Goal: Use online tool/utility: Use online tool/utility

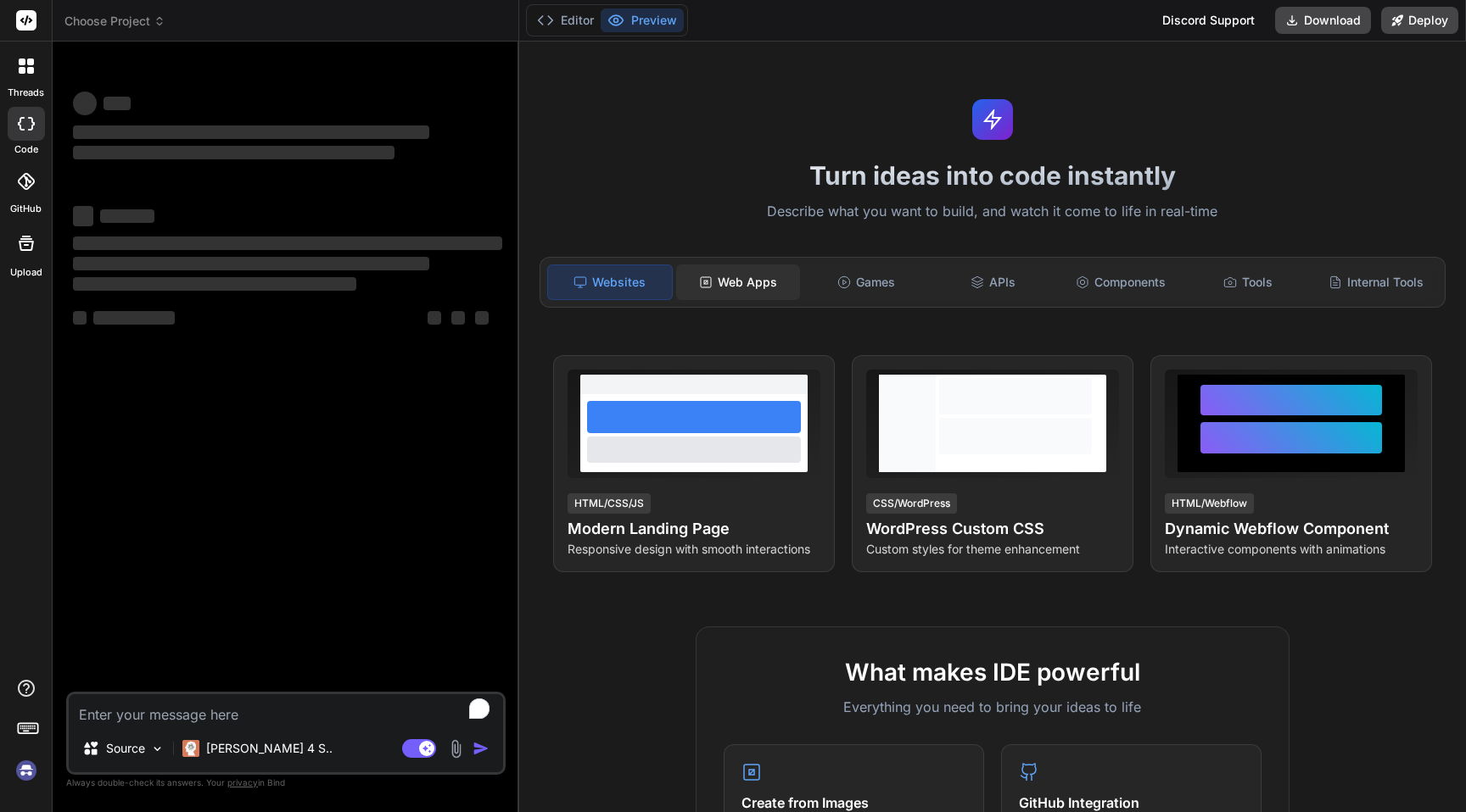
click at [757, 276] on div "Web Apps" at bounding box center [738, 282] width 124 height 35
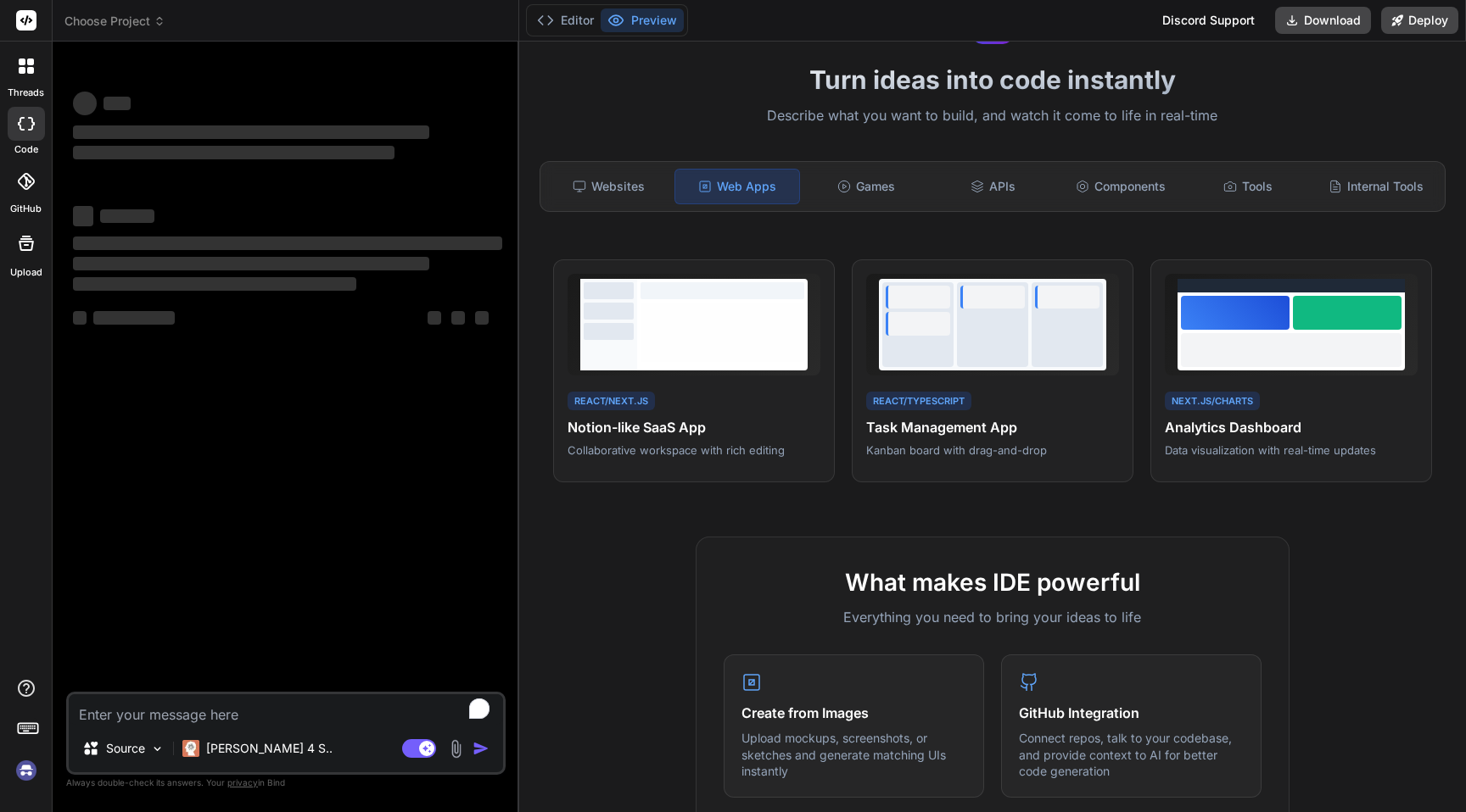
scroll to position [112, 0]
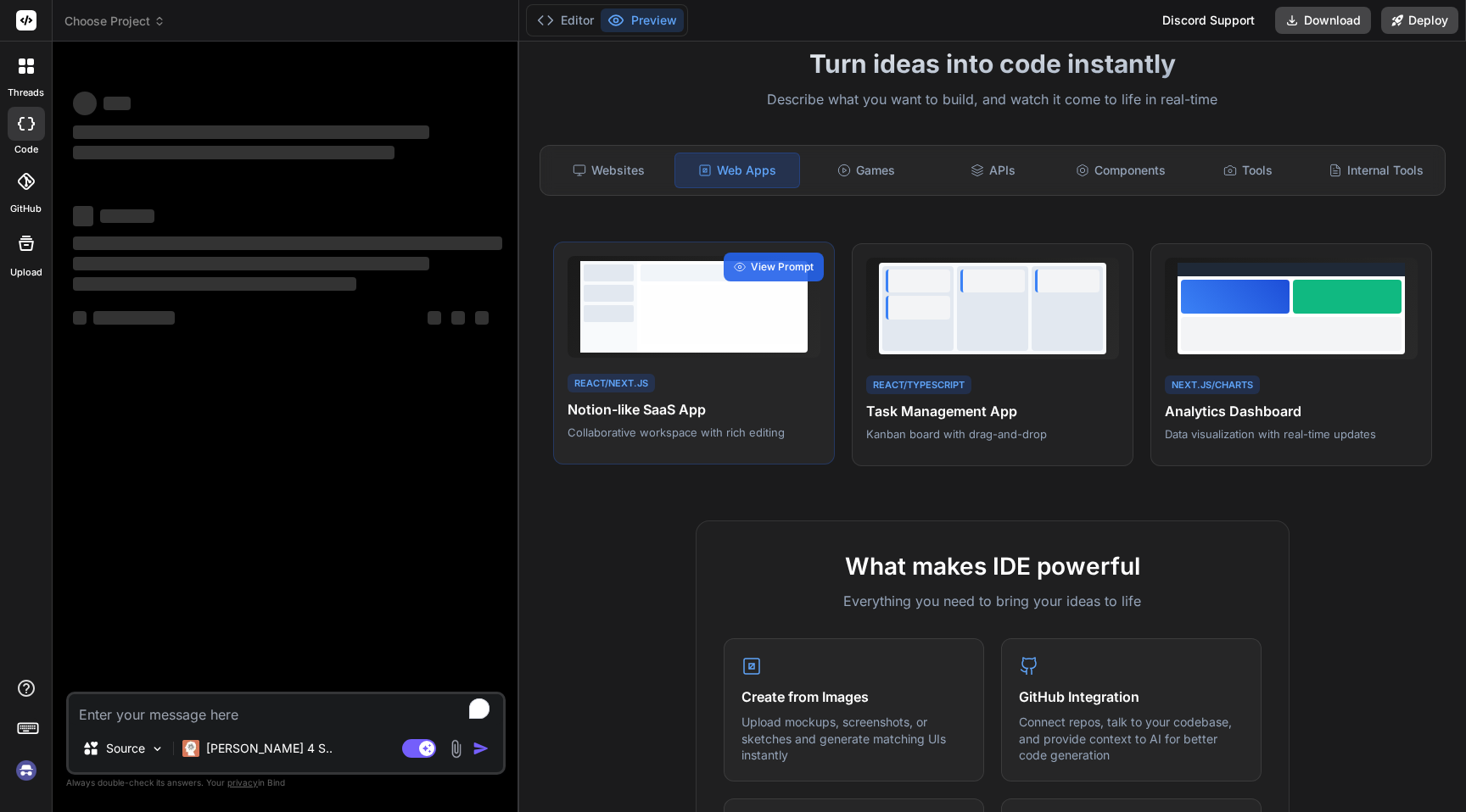
click at [738, 328] on div at bounding box center [722, 315] width 163 height 60
click at [782, 263] on span "View Prompt" at bounding box center [782, 267] width 63 height 15
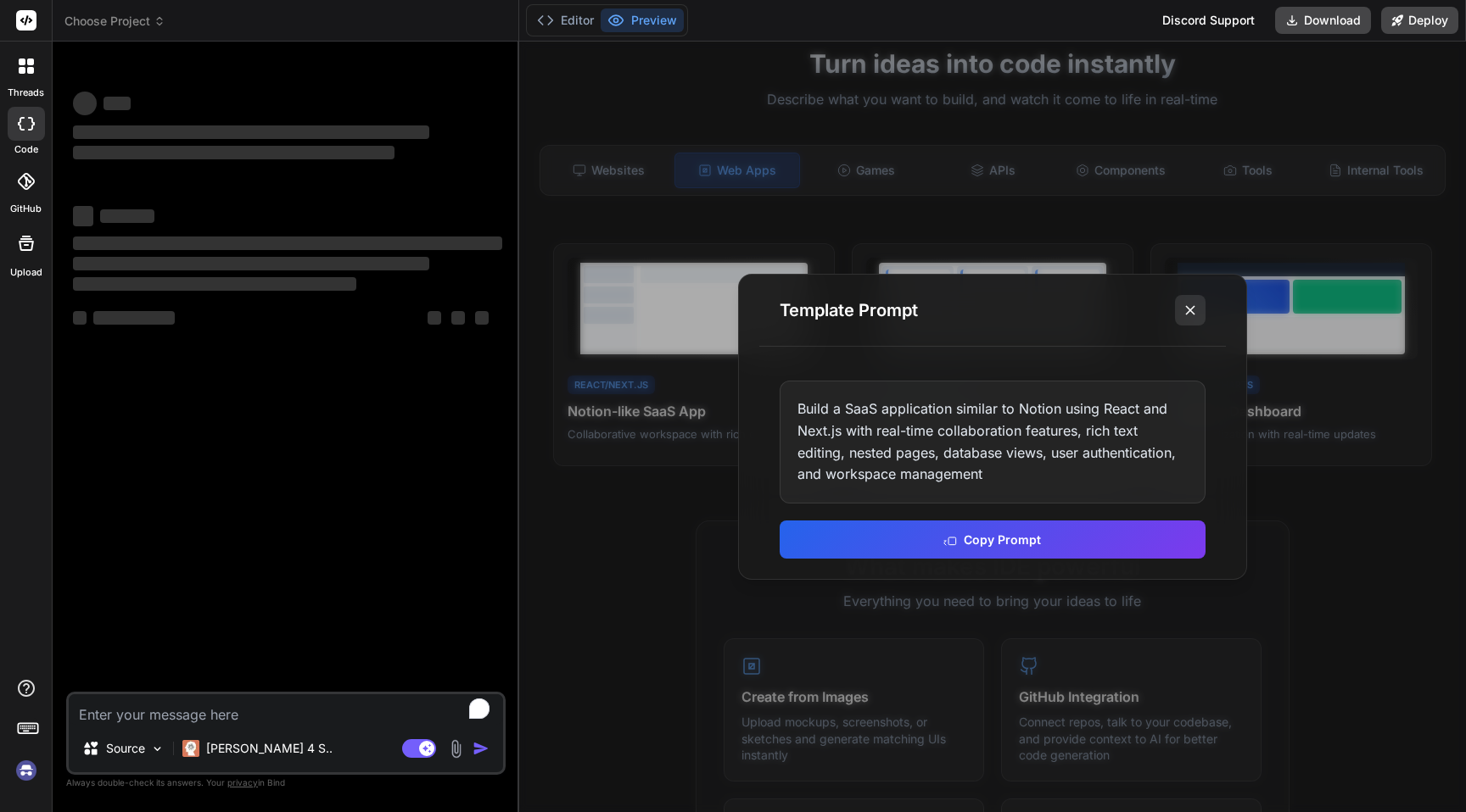
click at [1191, 316] on icon at bounding box center [1191, 310] width 17 height 17
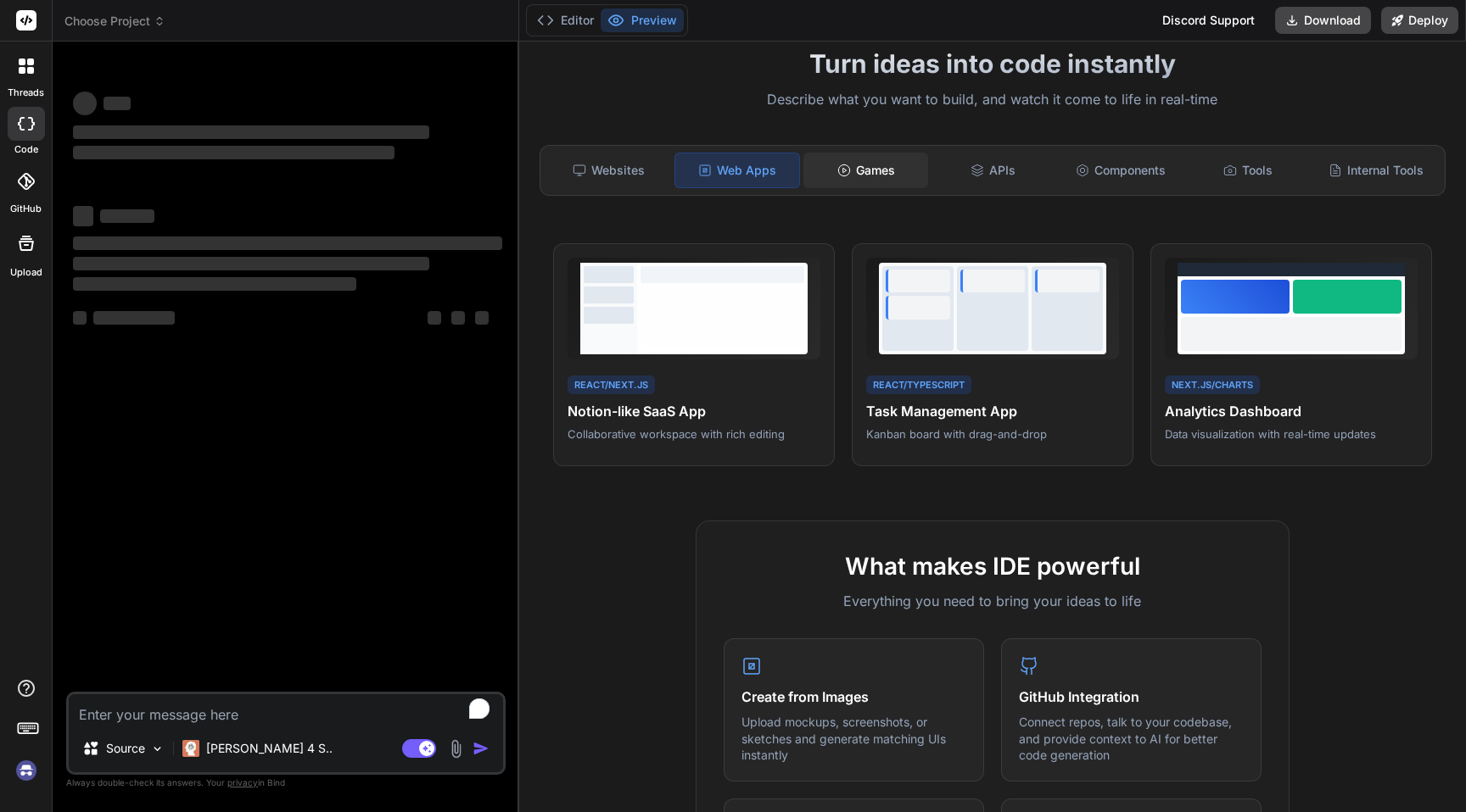
click at [878, 182] on div "Games" at bounding box center [865, 171] width 124 height 35
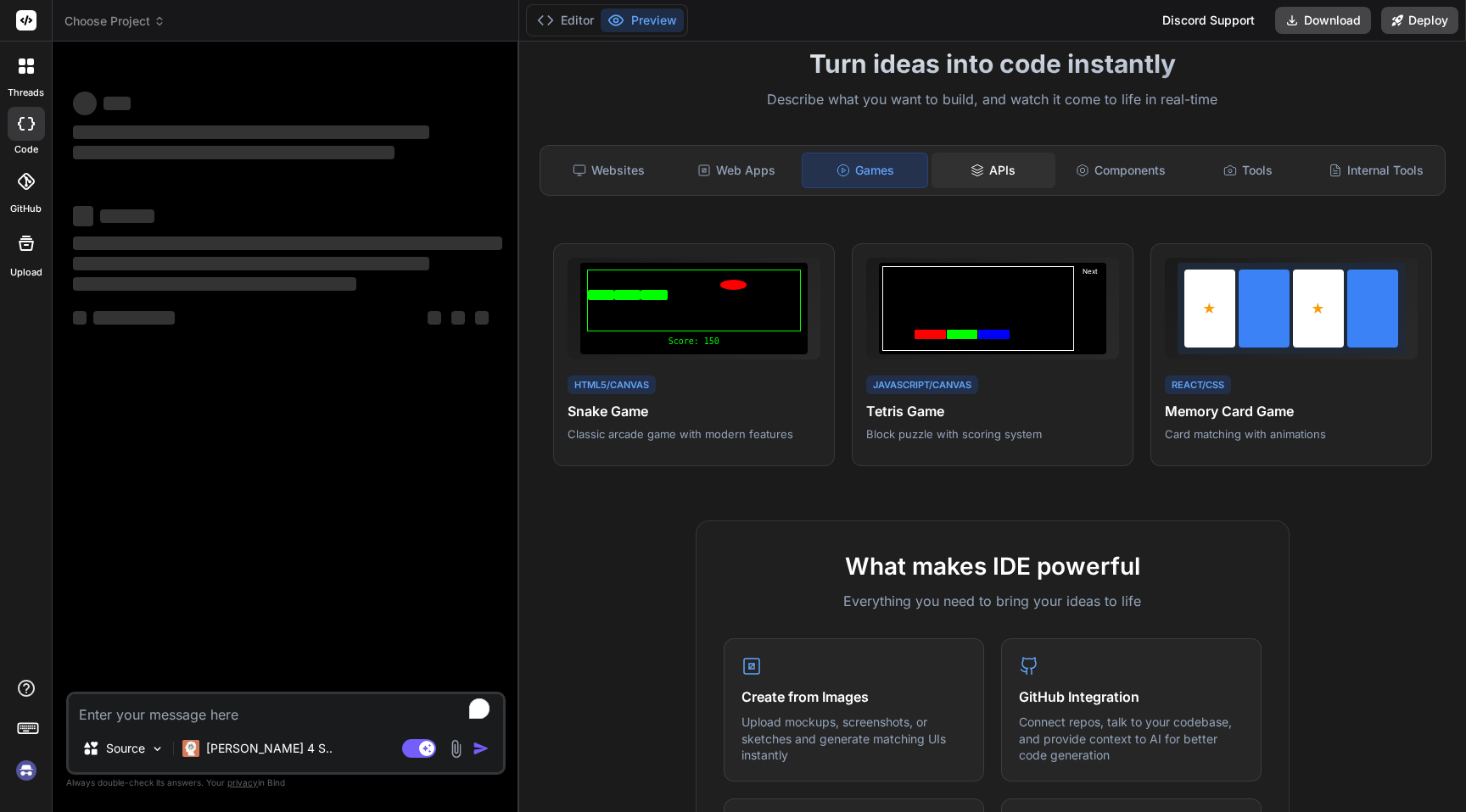
click at [986, 180] on div "APIs" at bounding box center [994, 171] width 124 height 35
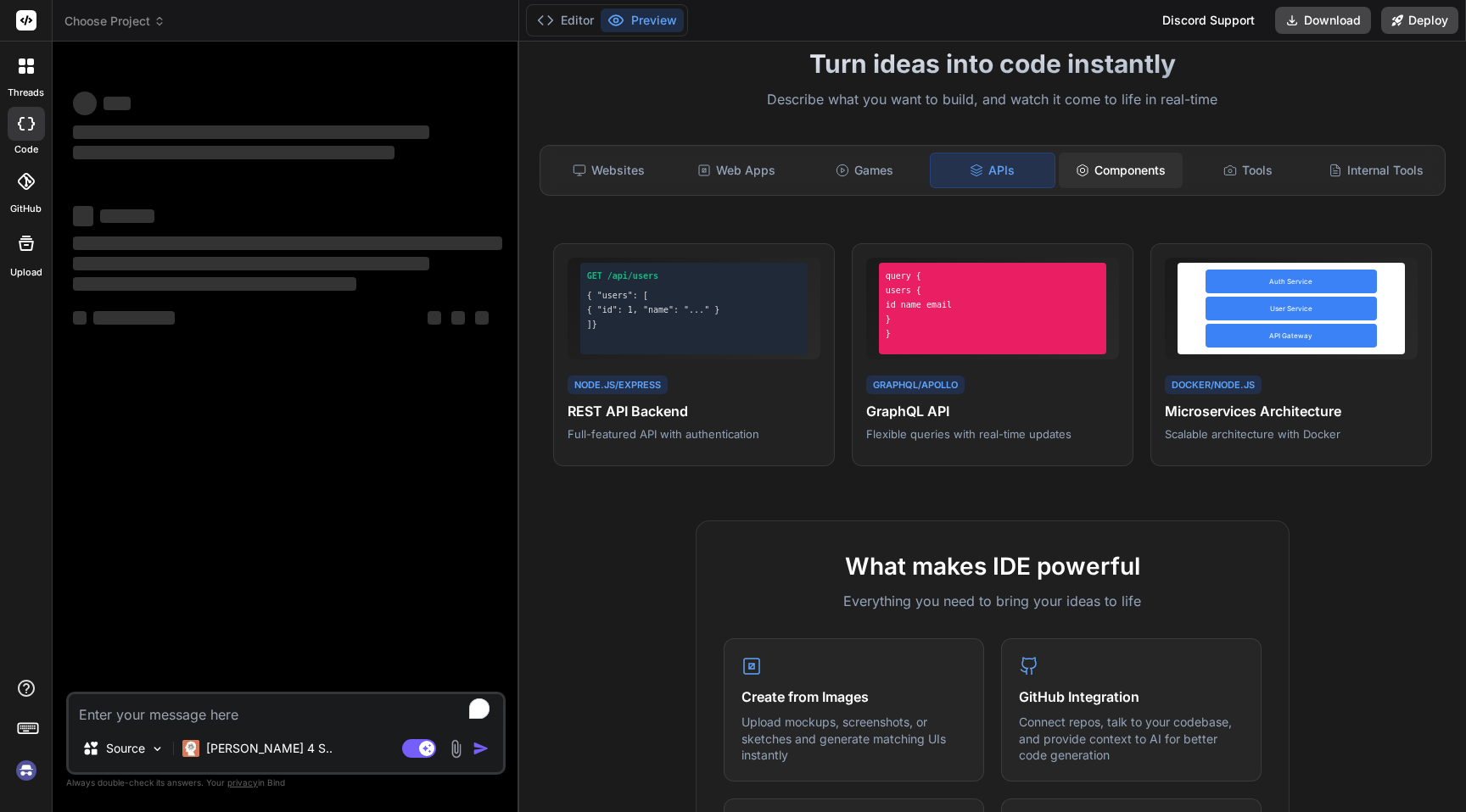
click at [1118, 167] on div "Components" at bounding box center [1121, 171] width 124 height 35
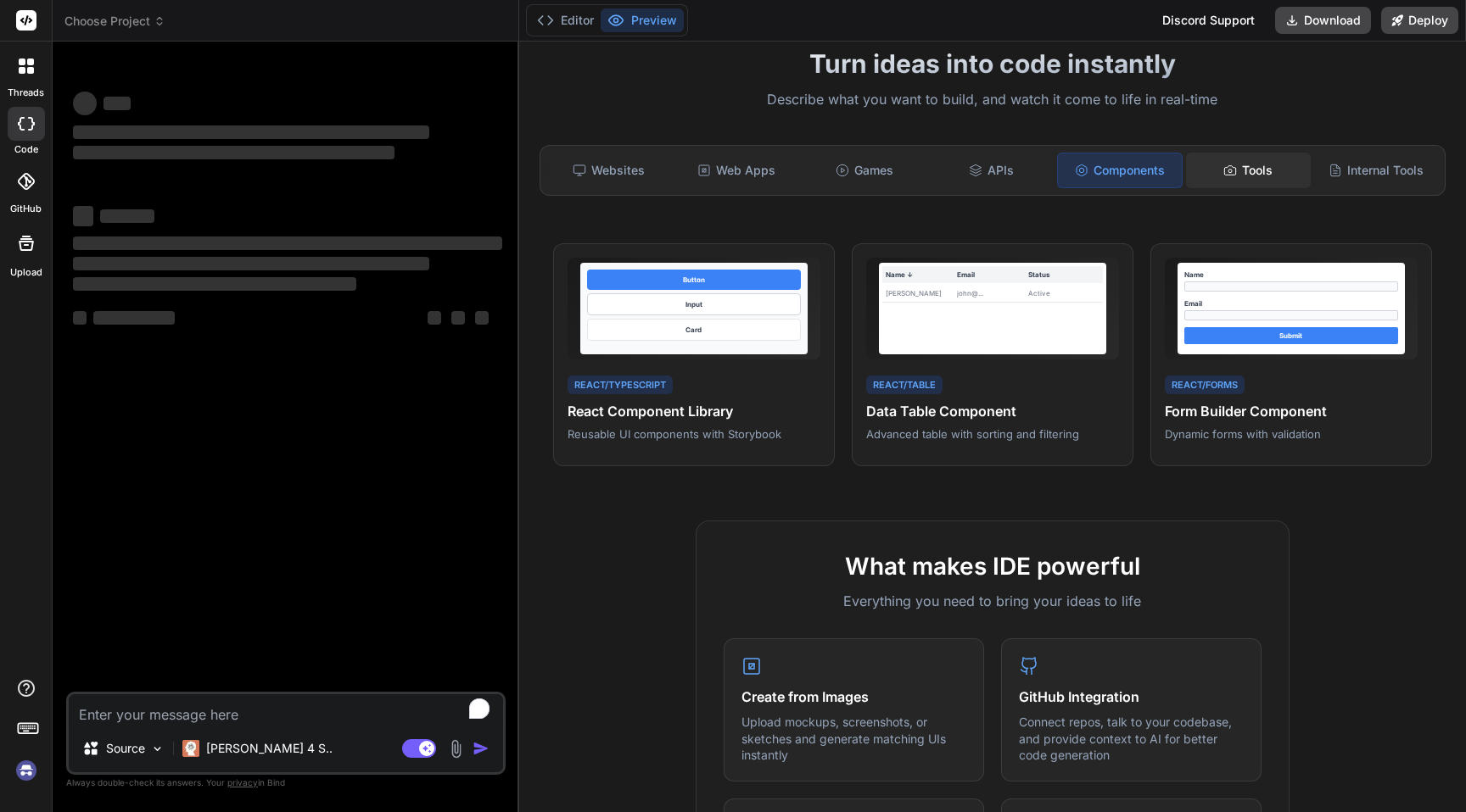
click at [1240, 159] on div "Tools" at bounding box center [1248, 171] width 124 height 35
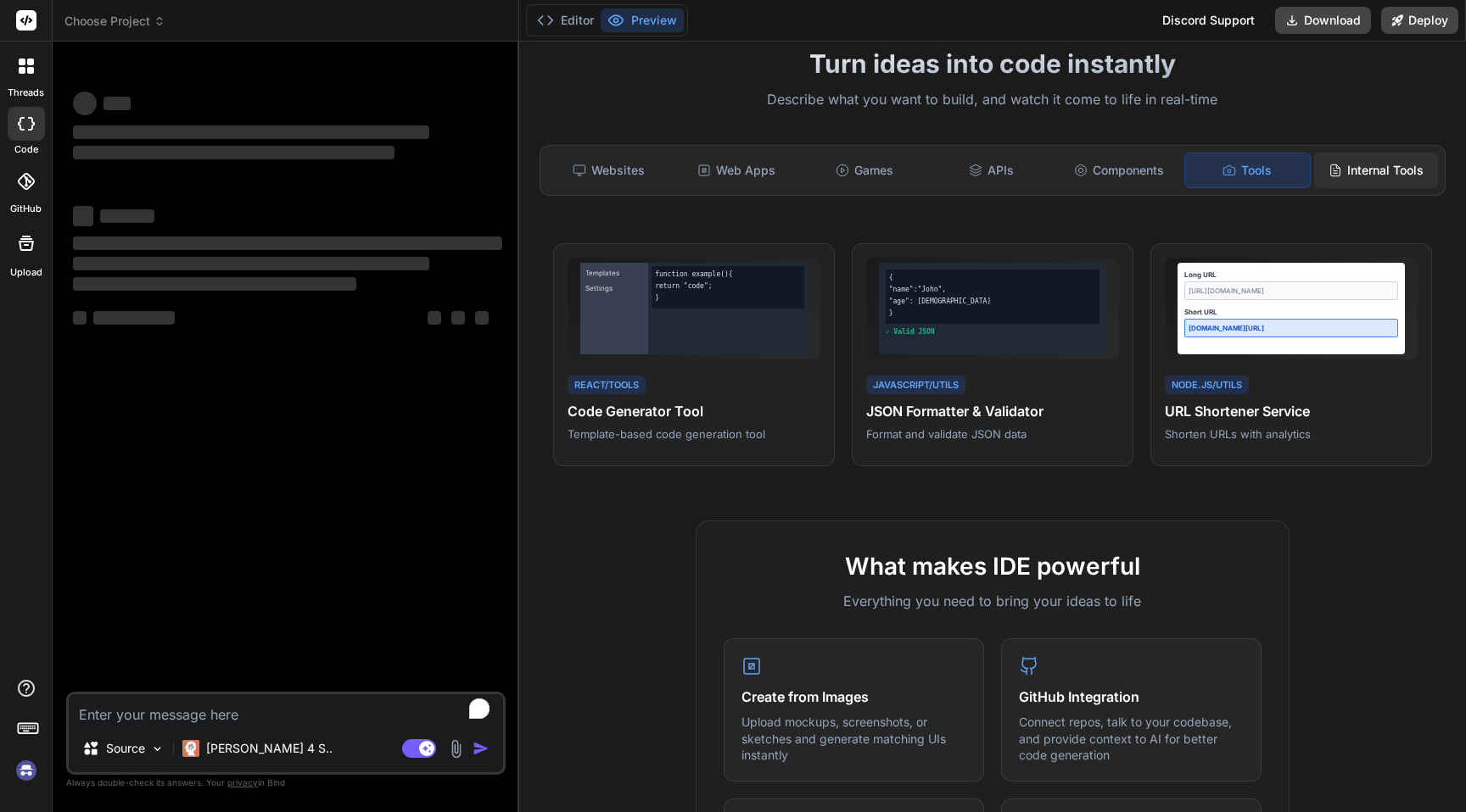
click at [1324, 153] on div "Internal Tools" at bounding box center [1375, 171] width 124 height 35
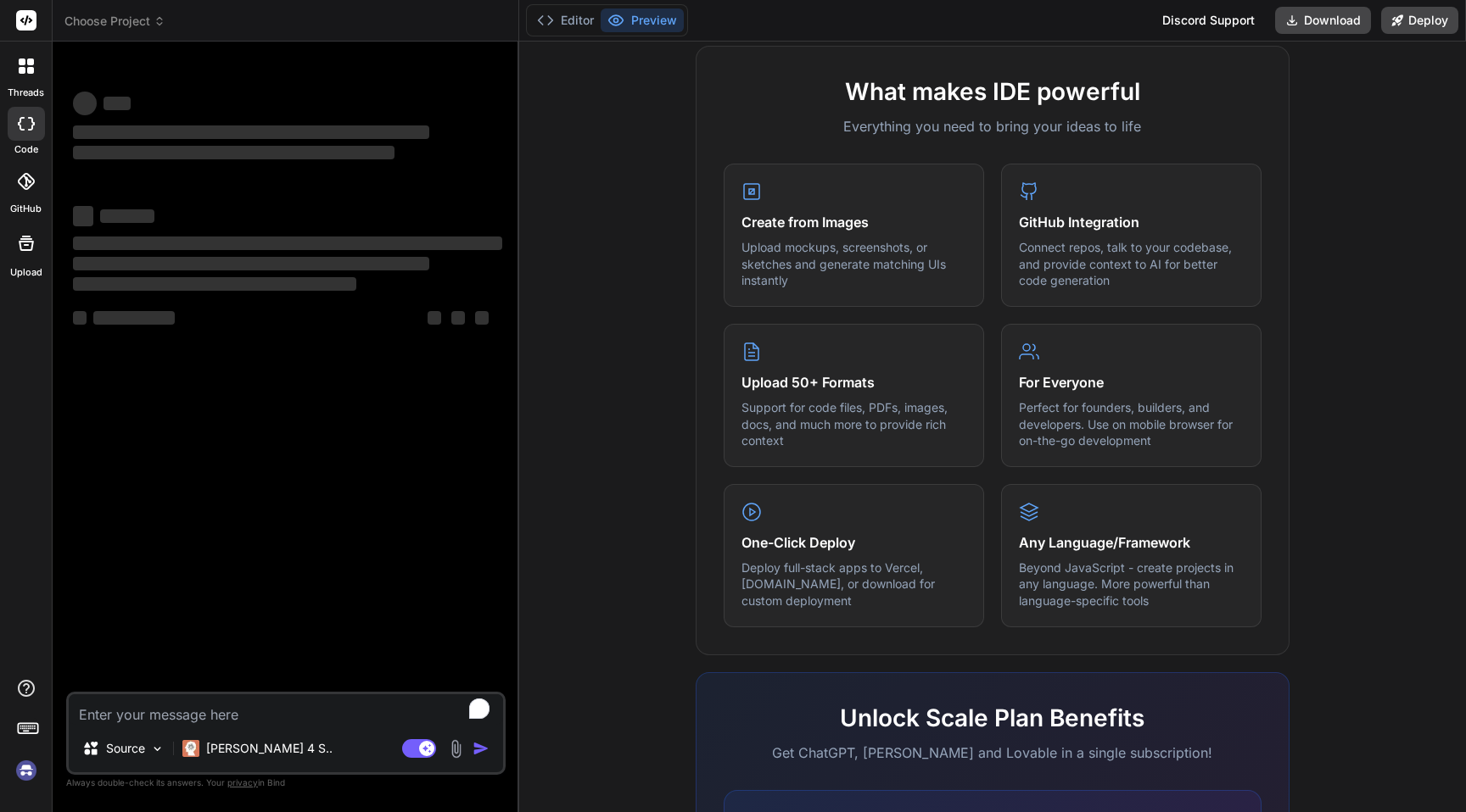
scroll to position [811, 0]
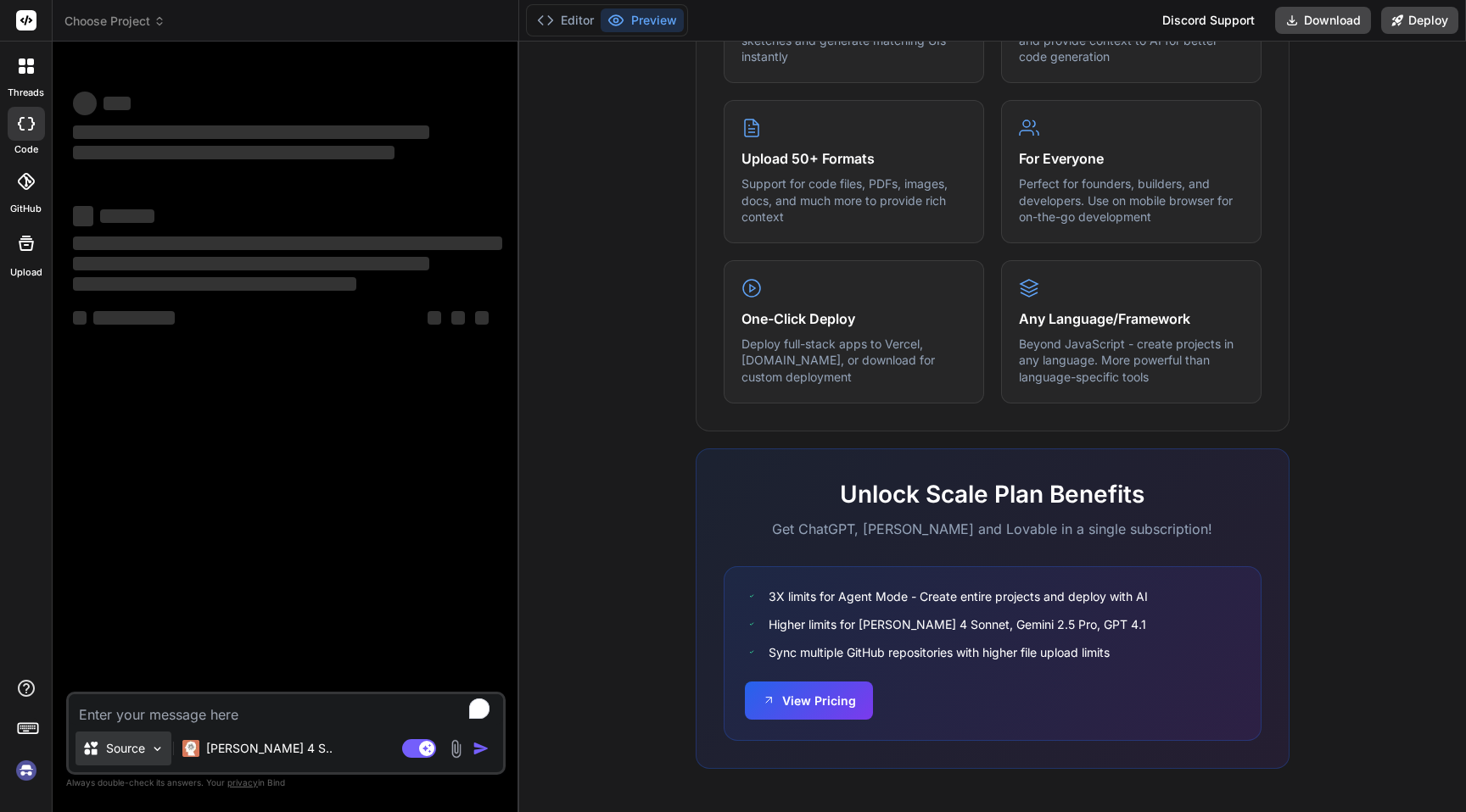
click at [116, 740] on p "Source" at bounding box center [126, 749] width 39 height 17
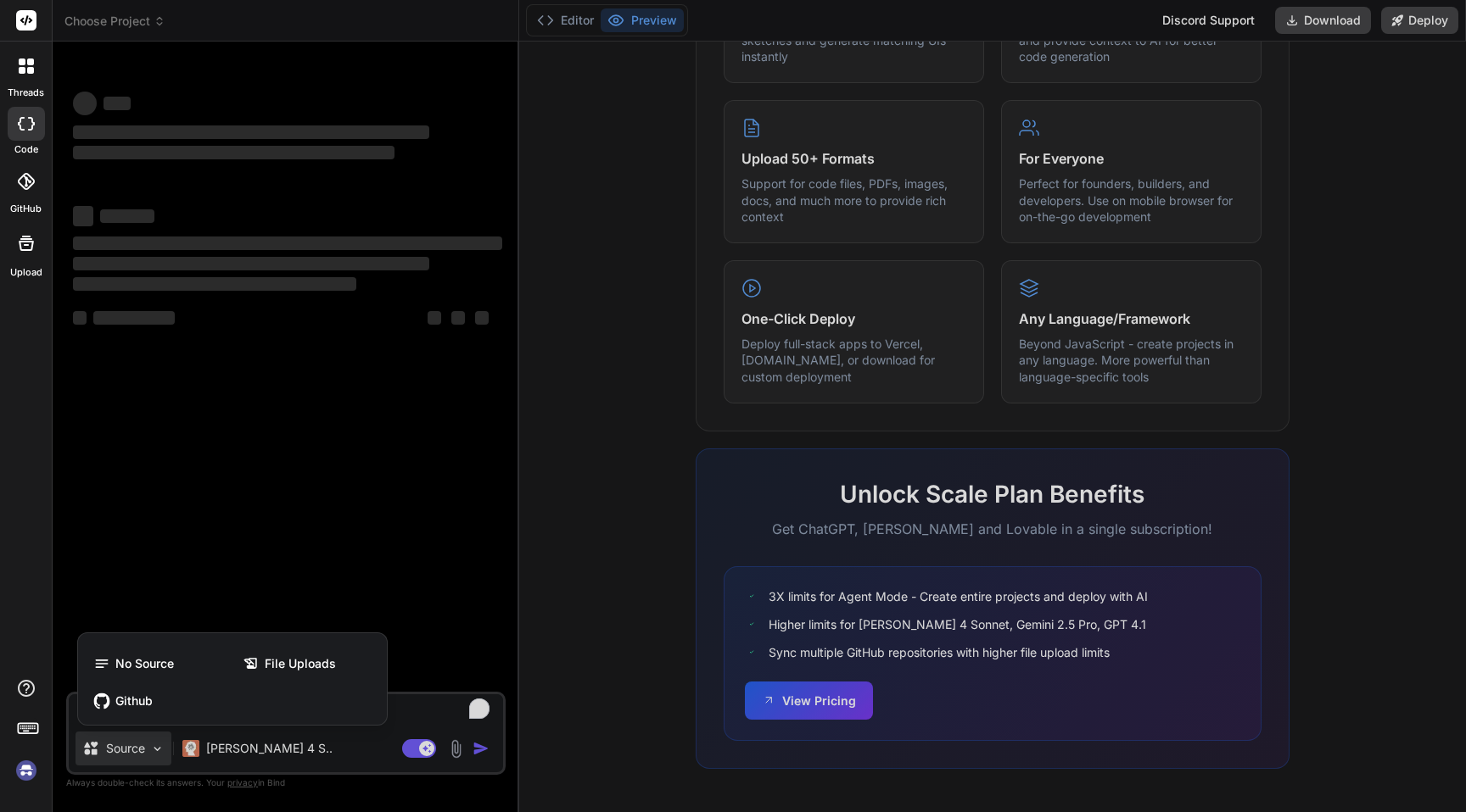
click at [116, 740] on div at bounding box center [733, 406] width 1466 height 812
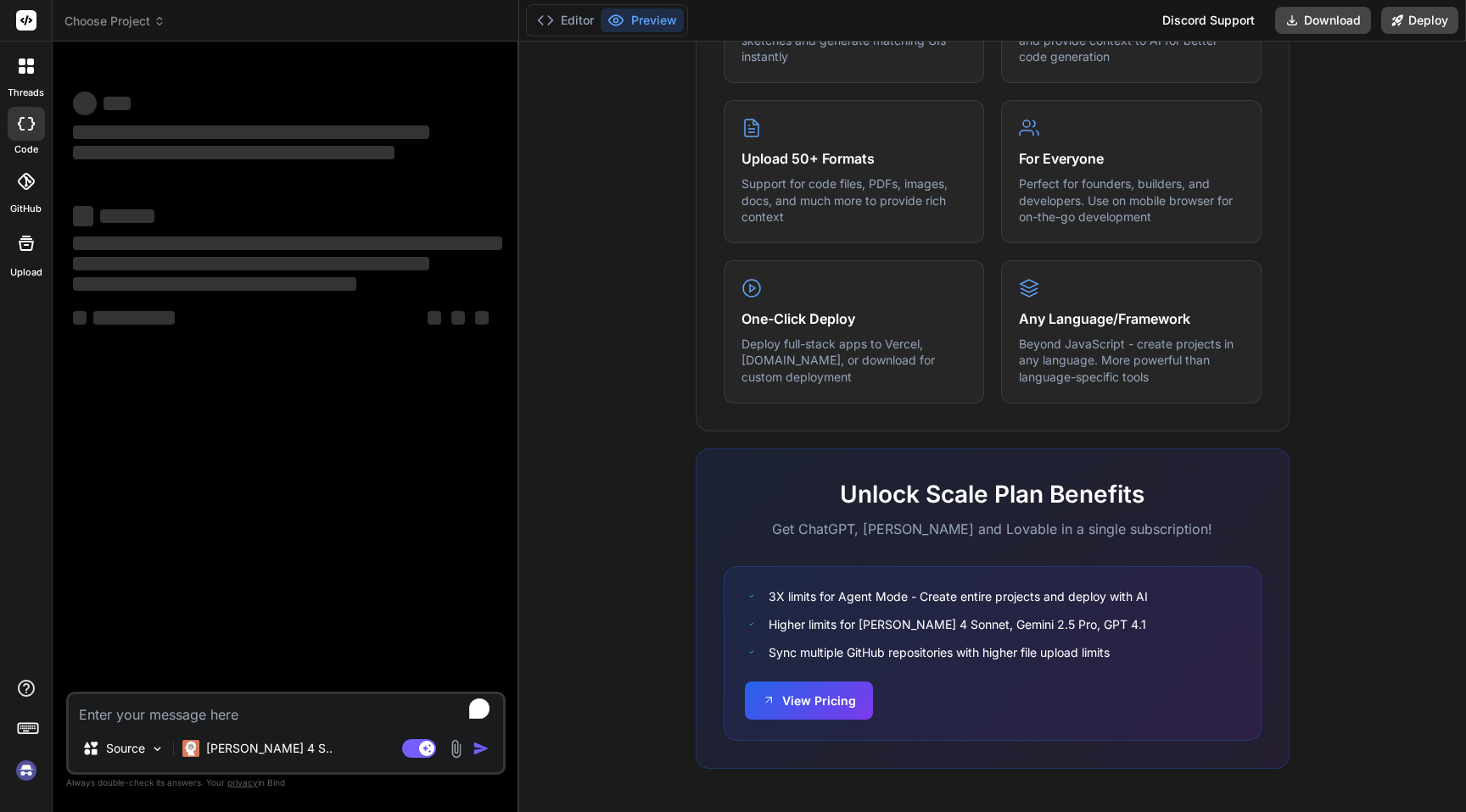
click at [24, 192] on div at bounding box center [26, 181] width 37 height 37
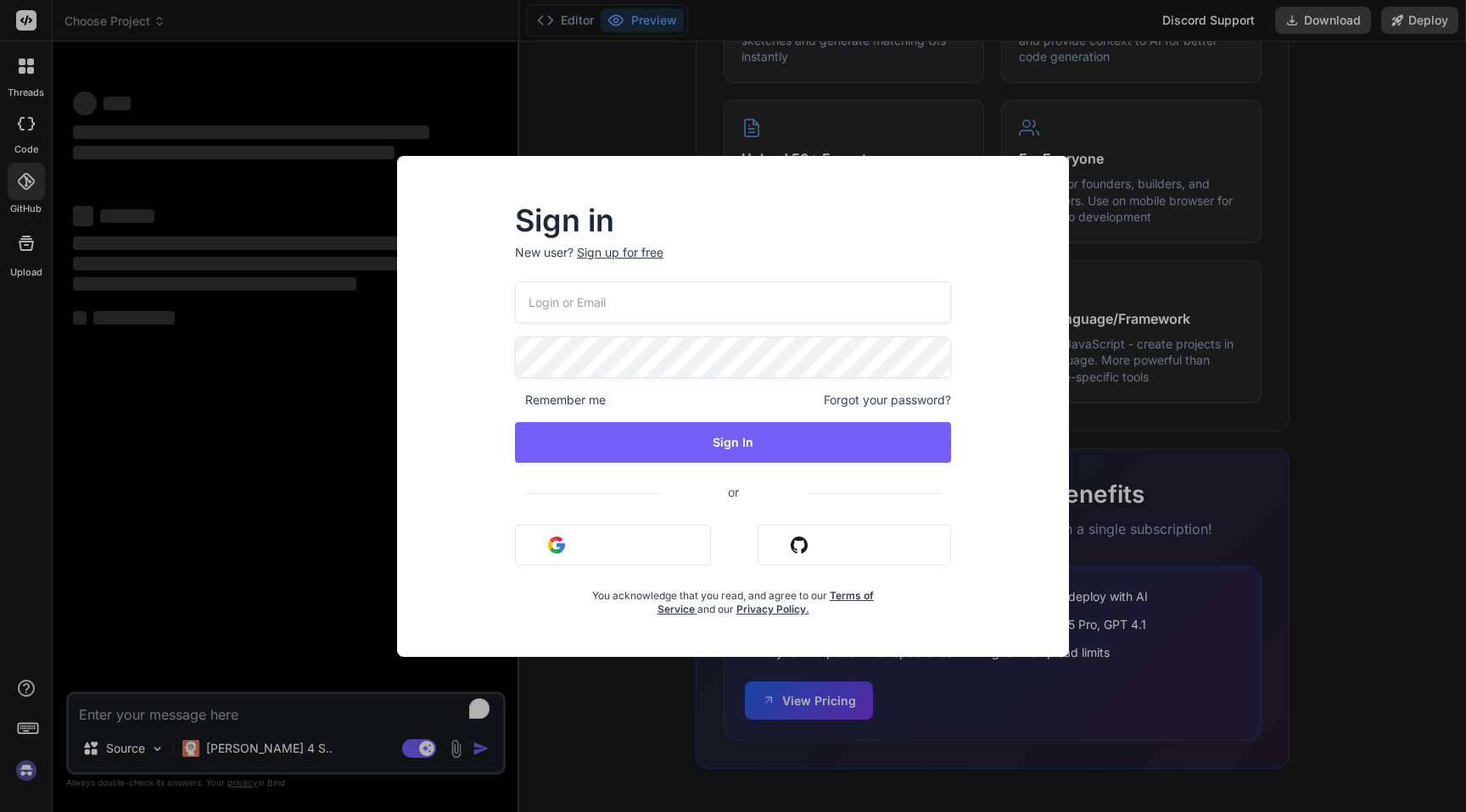
click at [672, 534] on button "Sign in with Google" at bounding box center [613, 545] width 196 height 41
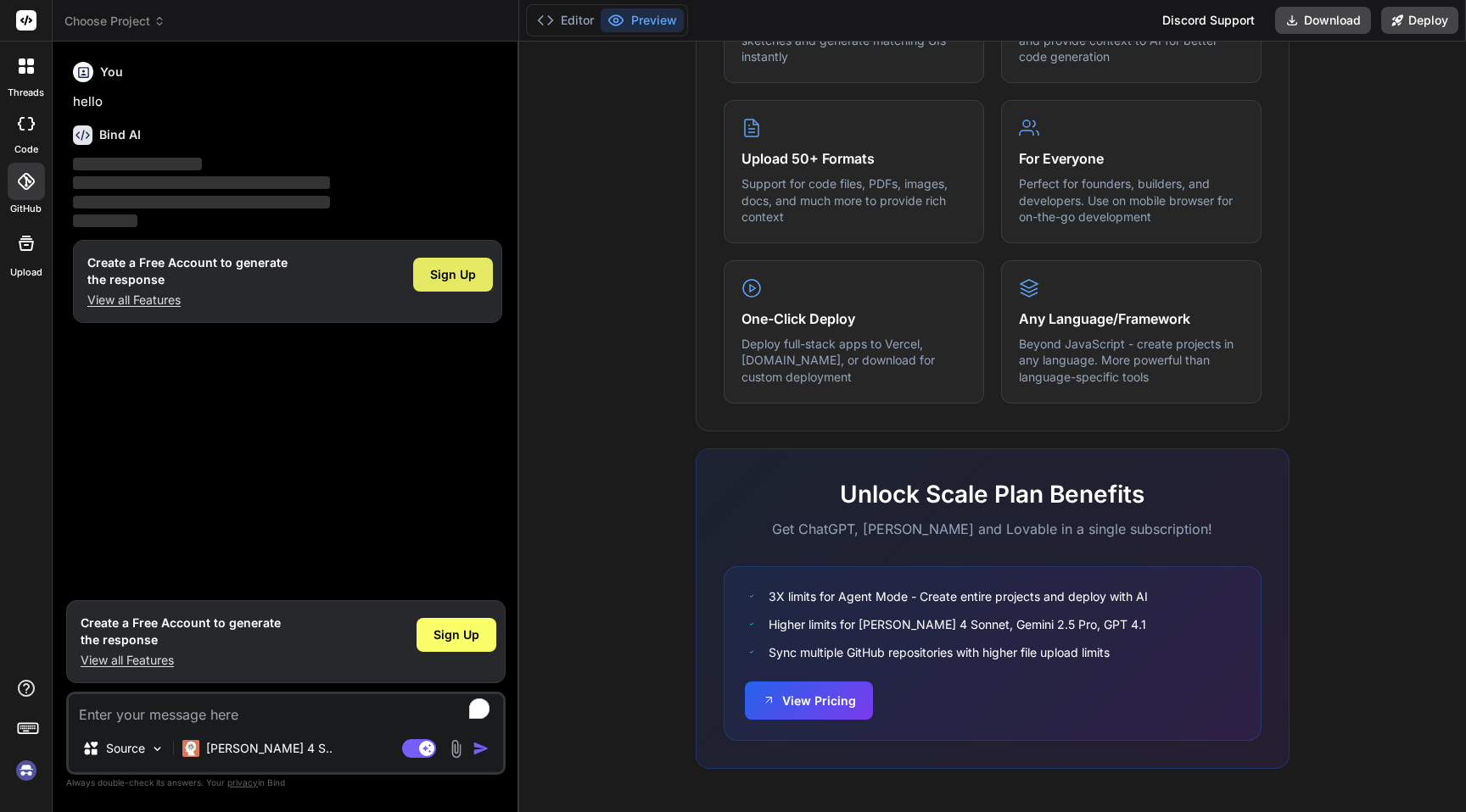
click at [461, 281] on span "Sign Up" at bounding box center [453, 274] width 46 height 17
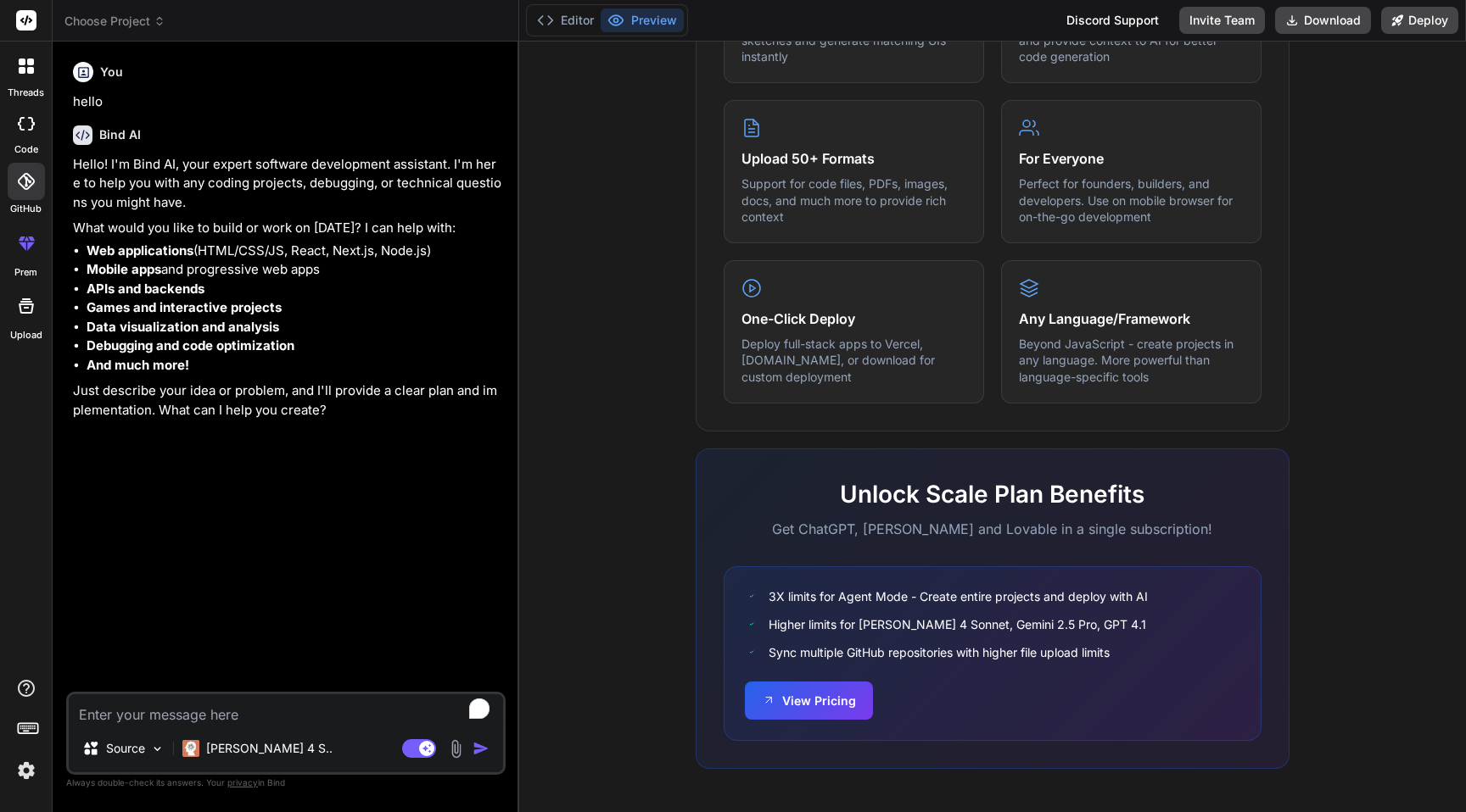
click at [21, 131] on div at bounding box center [26, 123] width 37 height 34
type textarea "x"
click at [34, 206] on label "GitHub" at bounding box center [26, 208] width 32 height 14
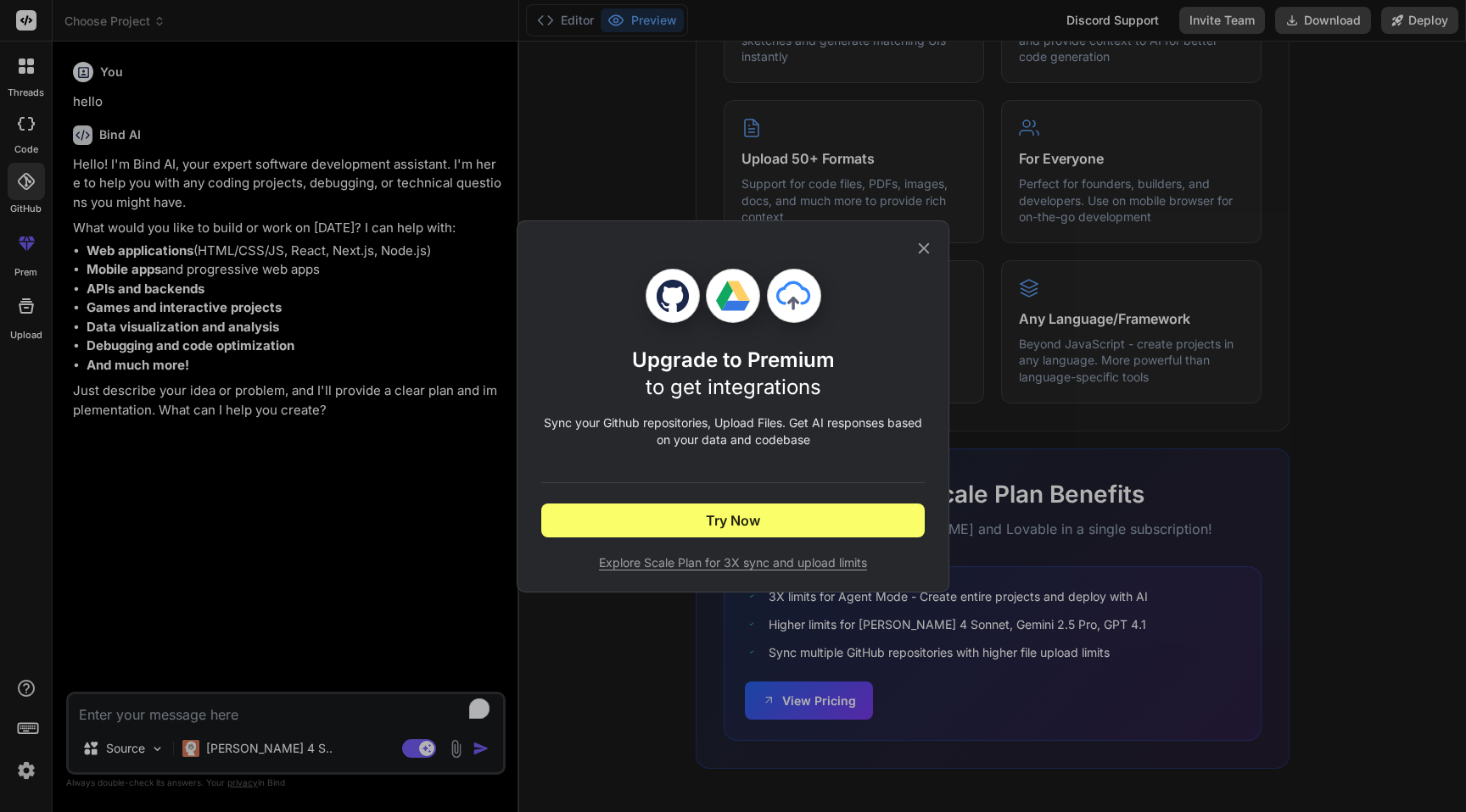
click at [922, 247] on icon at bounding box center [924, 248] width 19 height 19
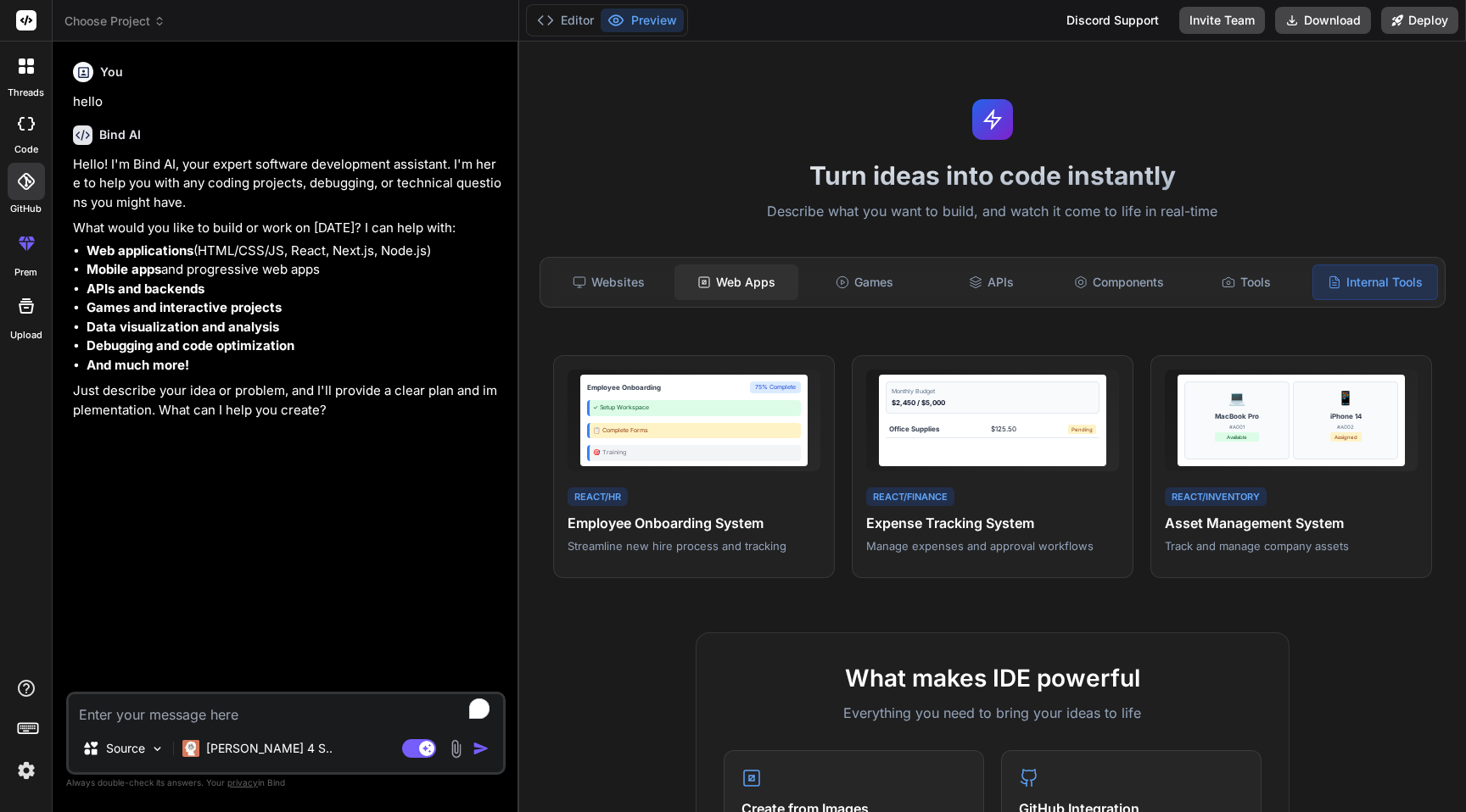
click at [766, 286] on div "Web Apps" at bounding box center [736, 282] width 124 height 35
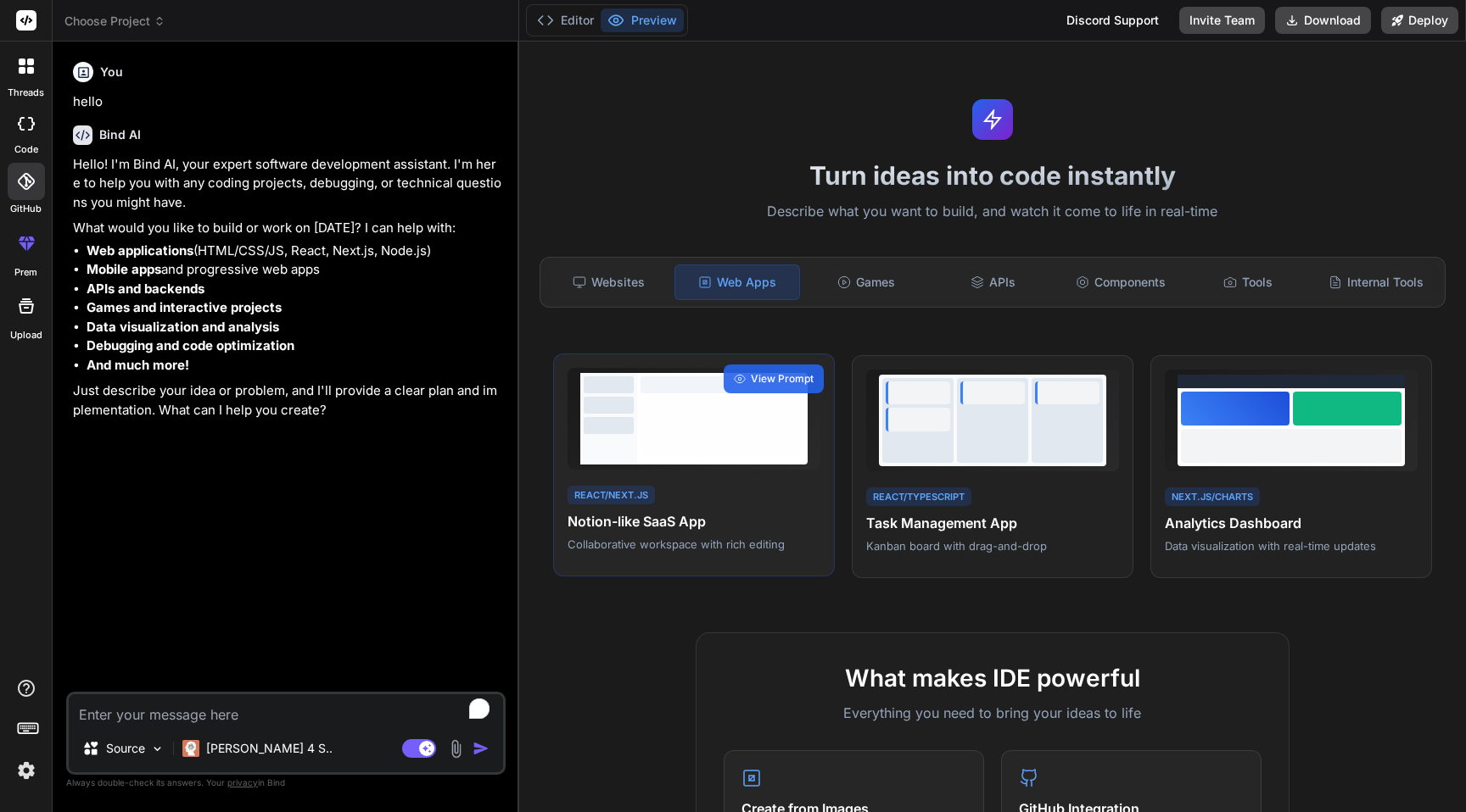
click at [700, 417] on div at bounding box center [722, 427] width 163 height 60
click at [776, 385] on span "View Prompt" at bounding box center [782, 379] width 63 height 15
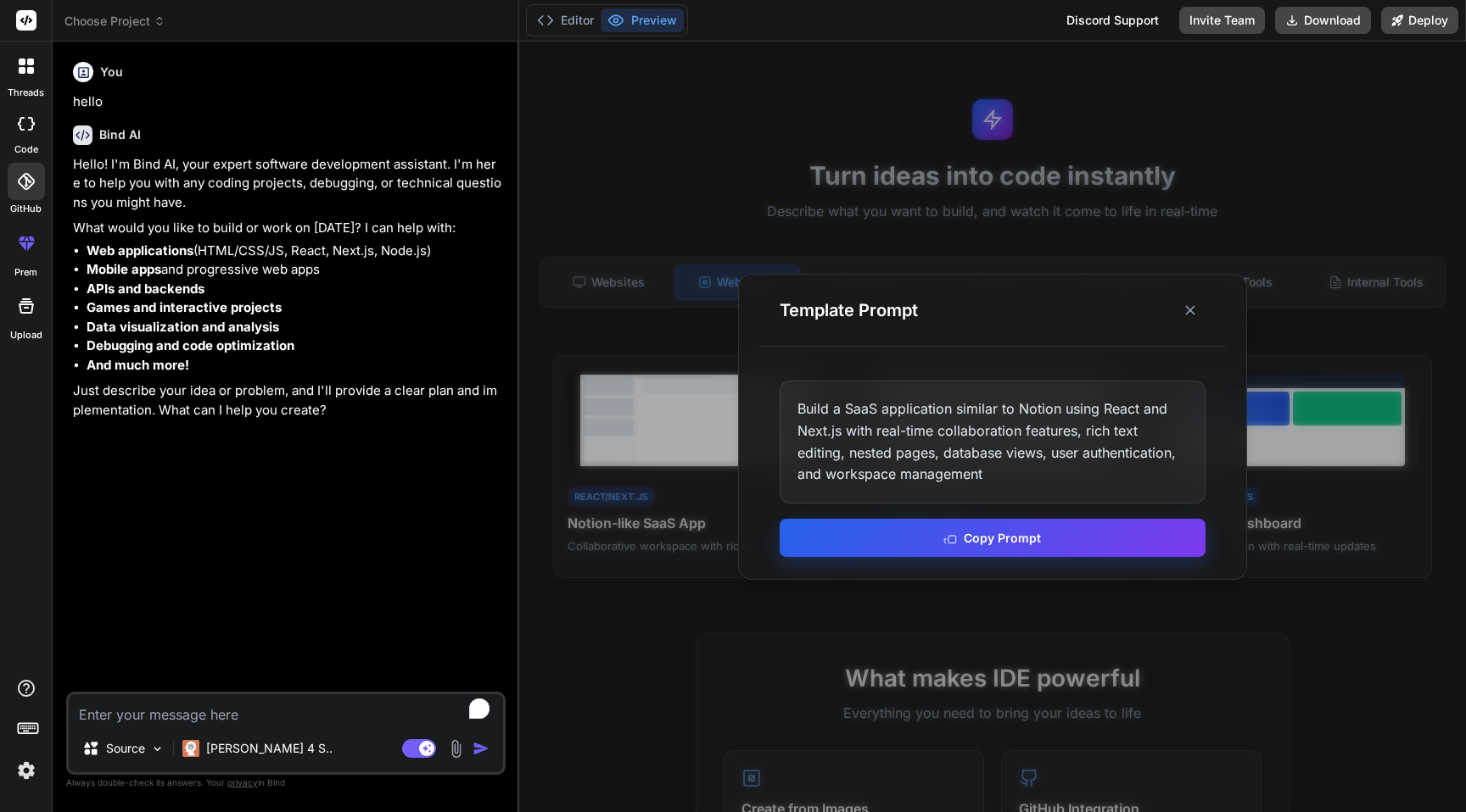
click at [895, 536] on button "Copy Prompt" at bounding box center [993, 538] width 426 height 38
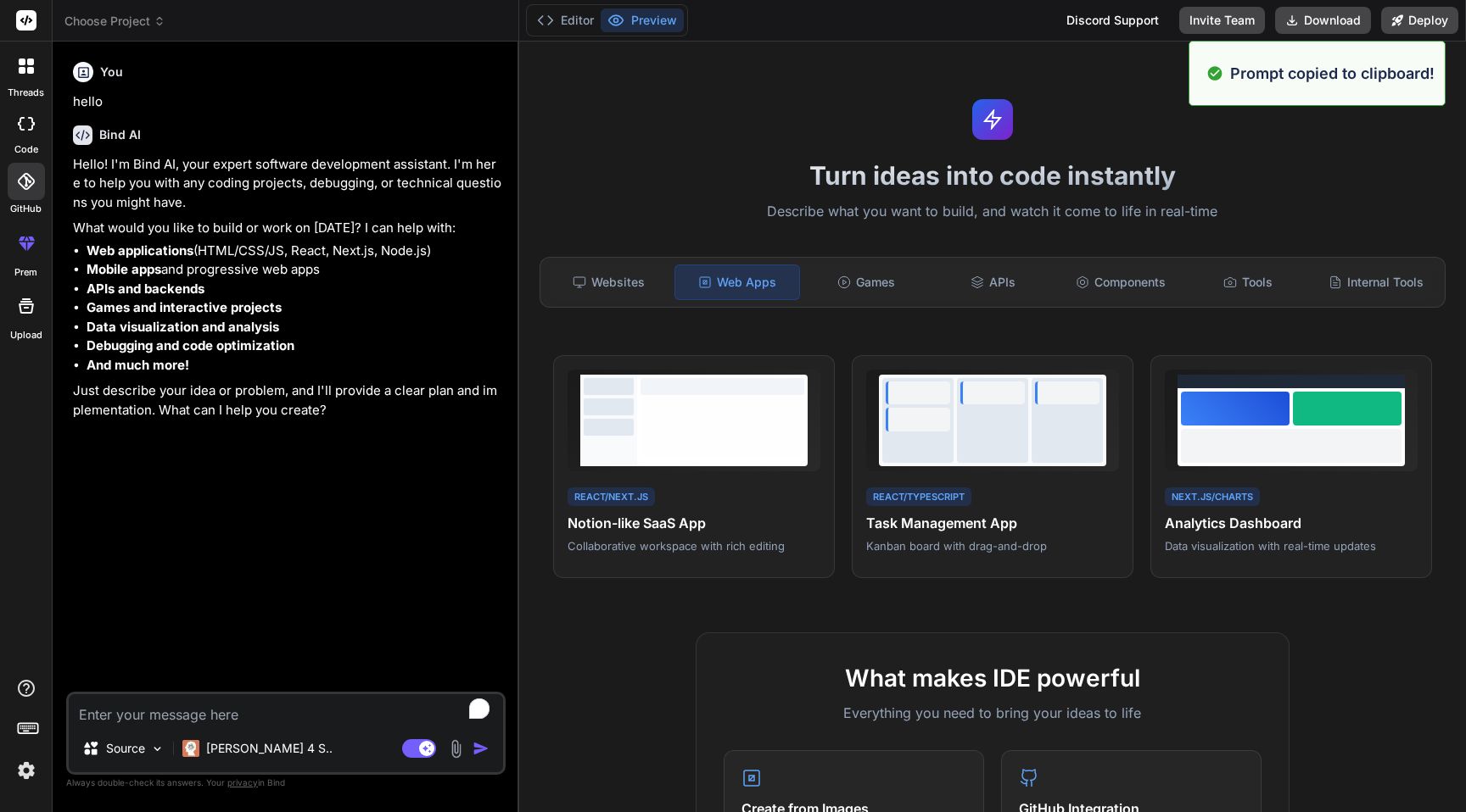
click at [364, 685] on div "You hello Bind AI Hello! I'm Bind AI, your expert software development assistan…" at bounding box center [288, 373] width 436 height 637
click at [350, 707] on textarea "To enrich screen reader interactions, please activate Accessibility in Grammarl…" at bounding box center [286, 709] width 434 height 31
paste textarea "Build a SaaS application similar to Notion using React and Next.js with real-ti…"
type textarea "Build a SaaS application similar to Notion using React and Next.js with real-ti…"
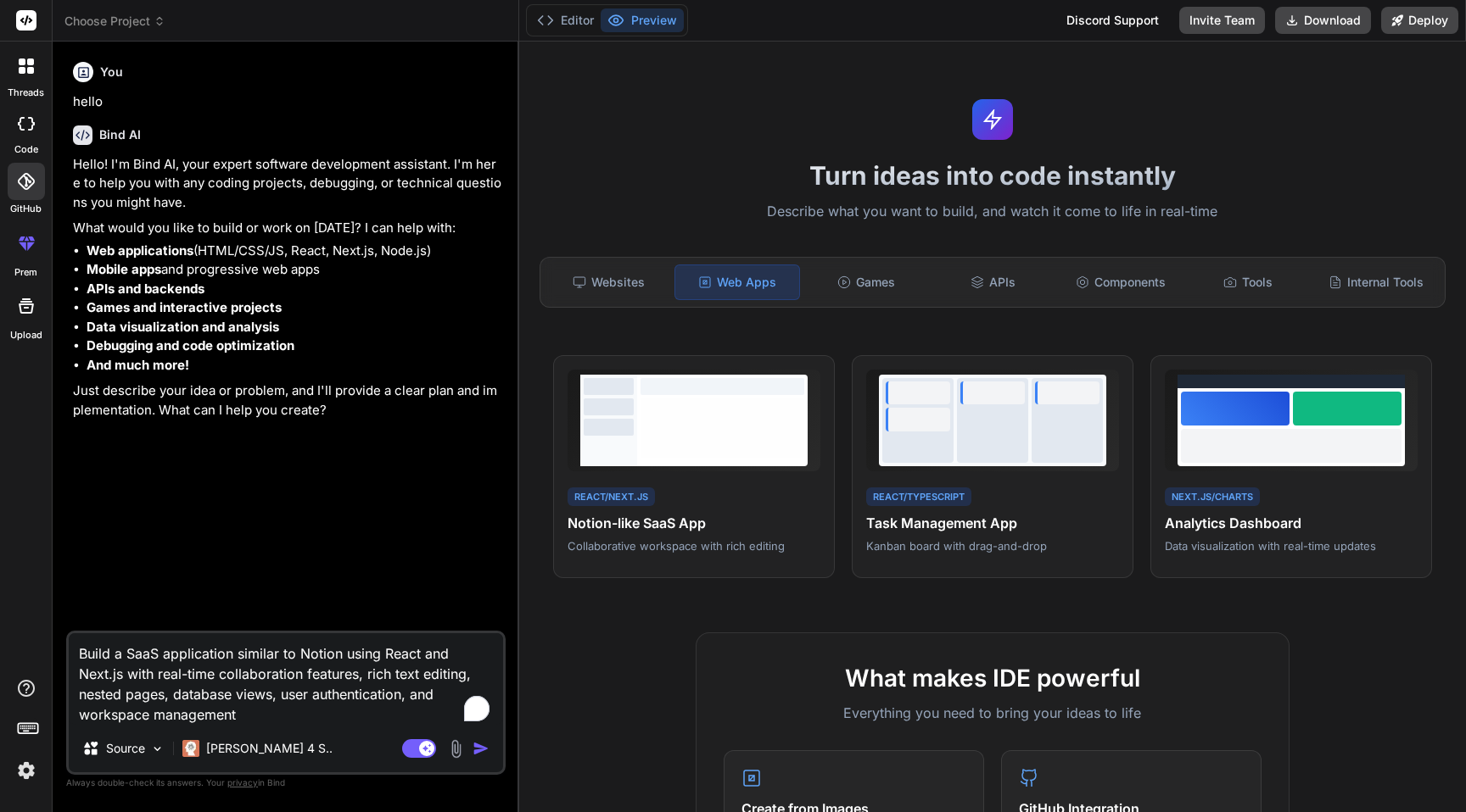
type textarea "x"
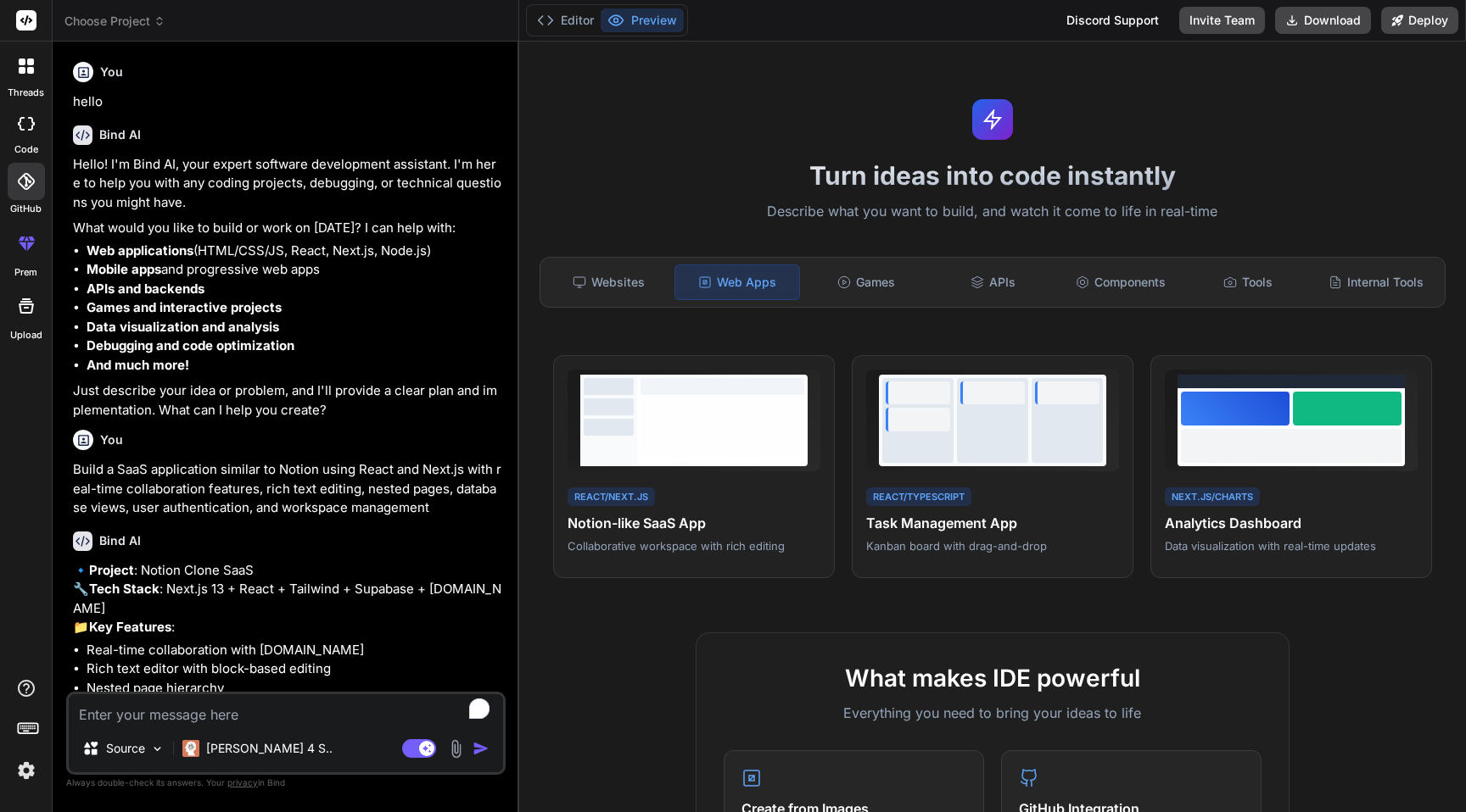
type textarea "x"
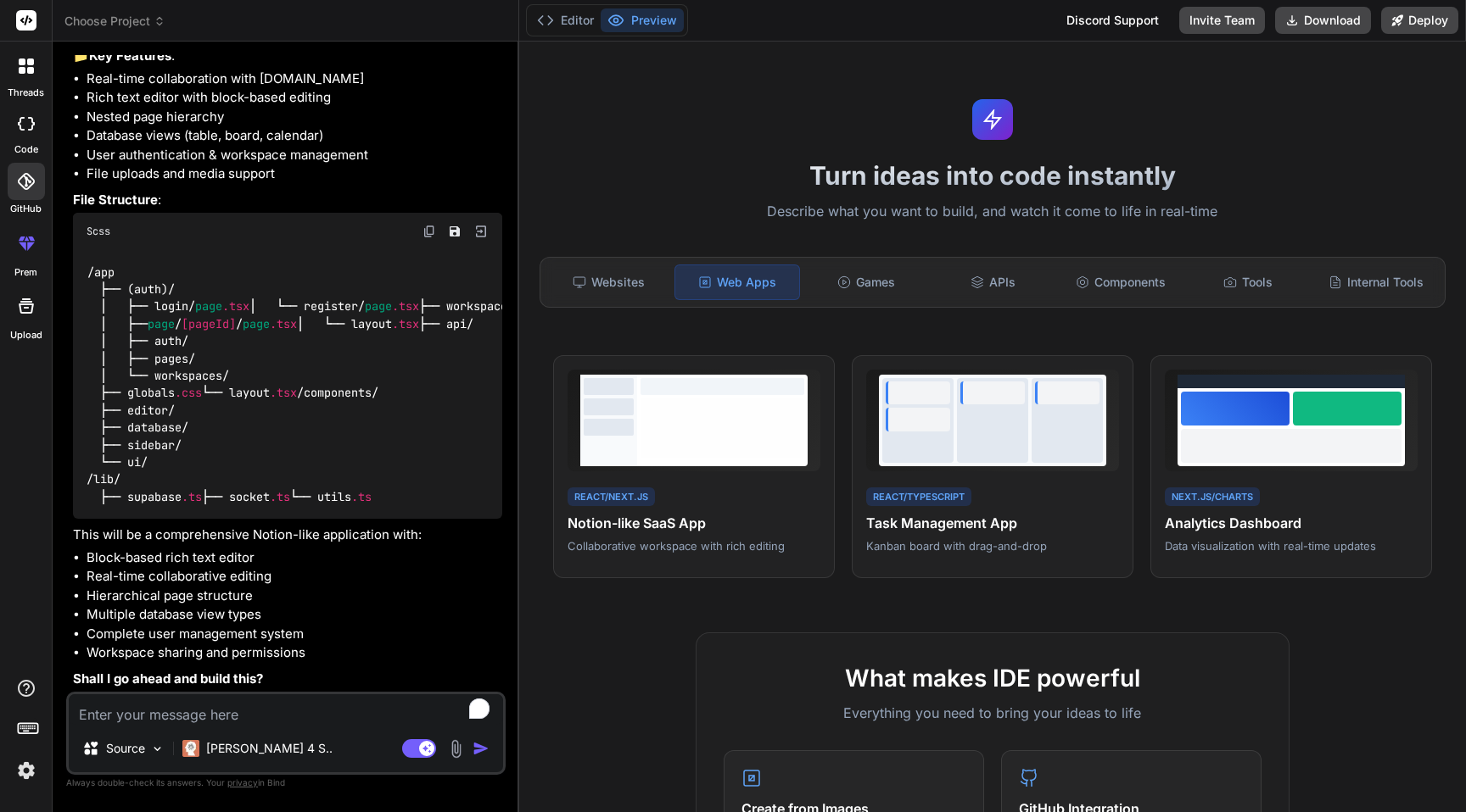
scroll to position [729, 0]
type textarea "y"
type textarea "x"
type textarea "ye"
type textarea "x"
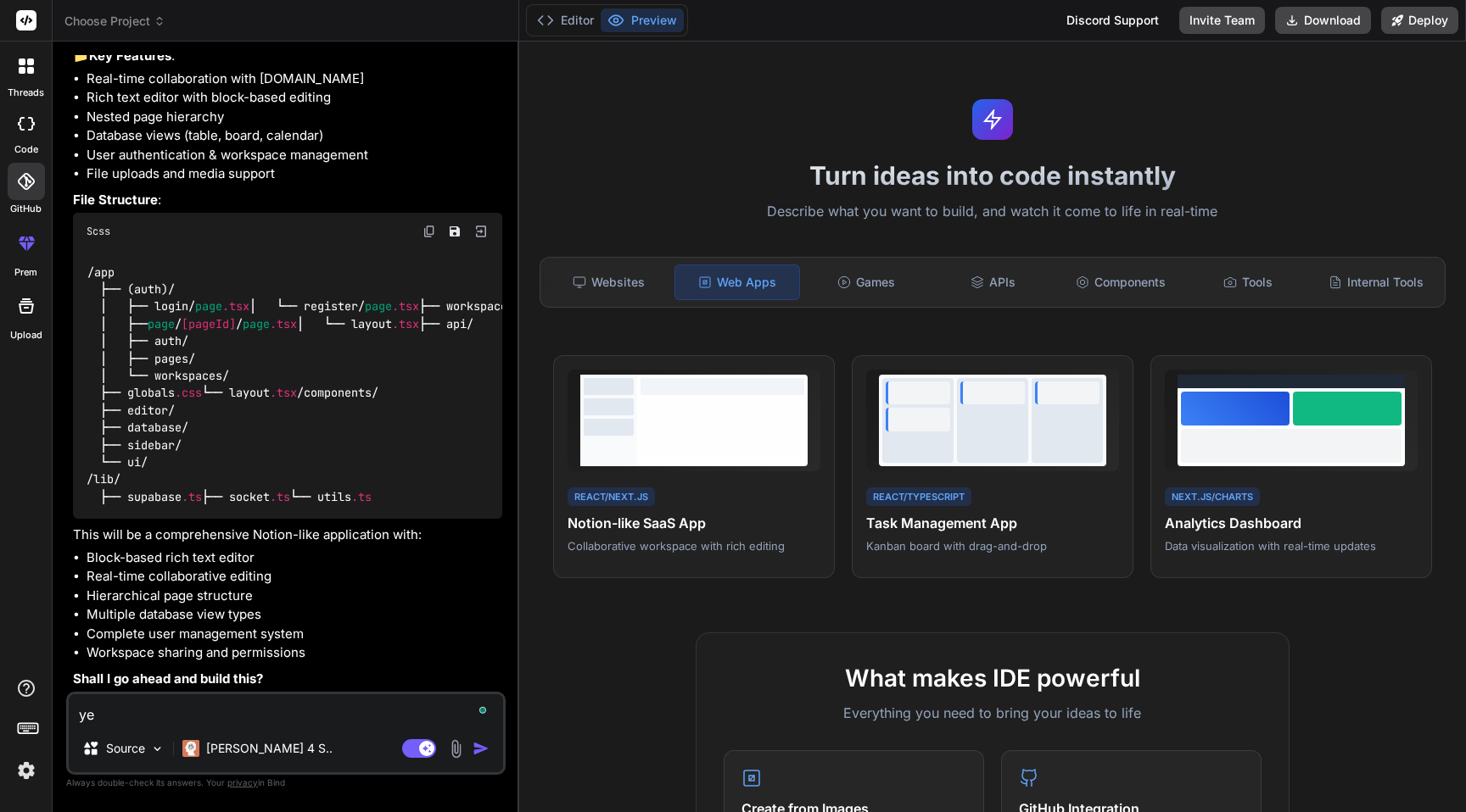
type textarea "yes"
type textarea "x"
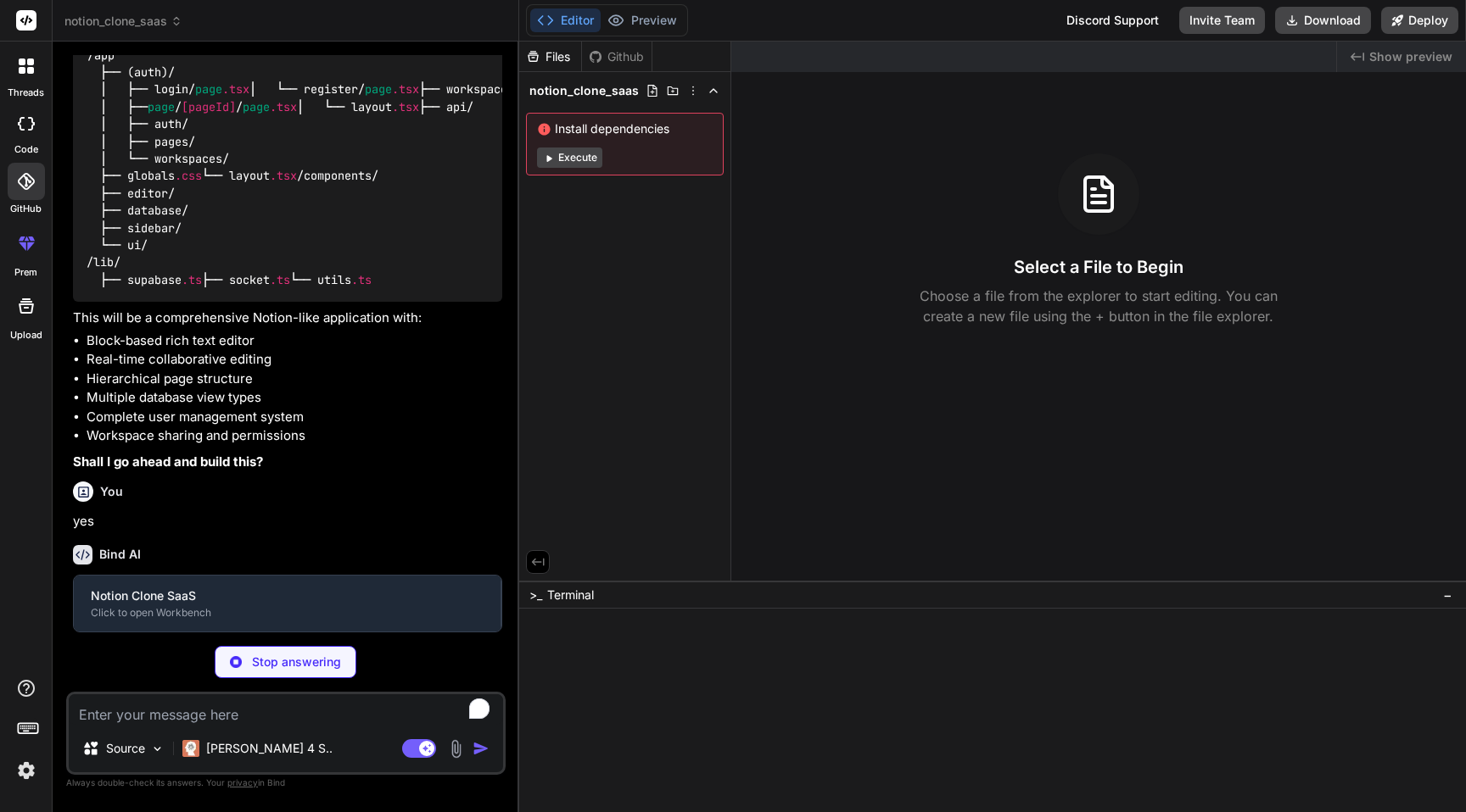
scroll to position [905, 0]
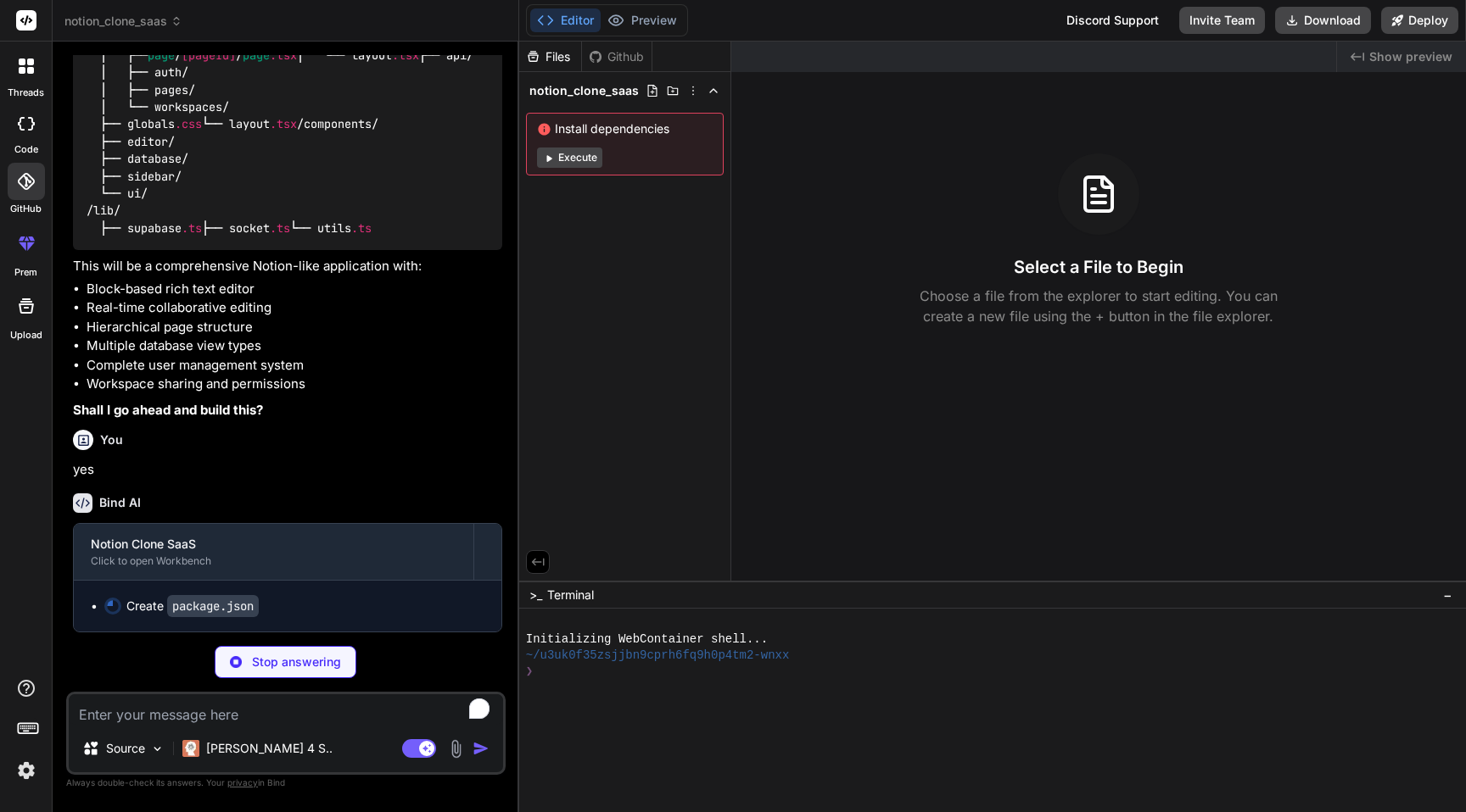
click at [573, 163] on button "Execute" at bounding box center [570, 158] width 65 height 21
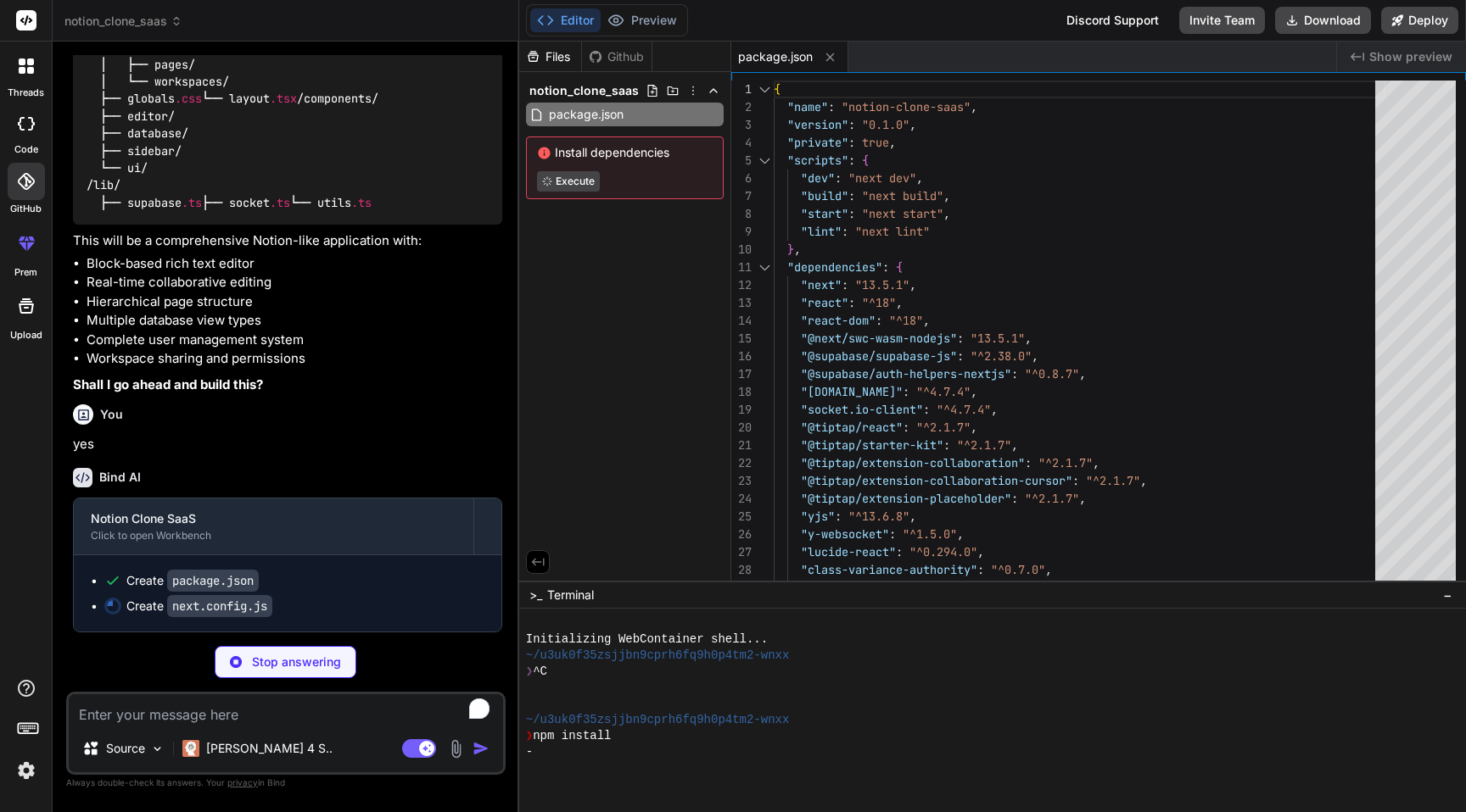
type textarea "x"
type textarea "module.exports = nextConfig"
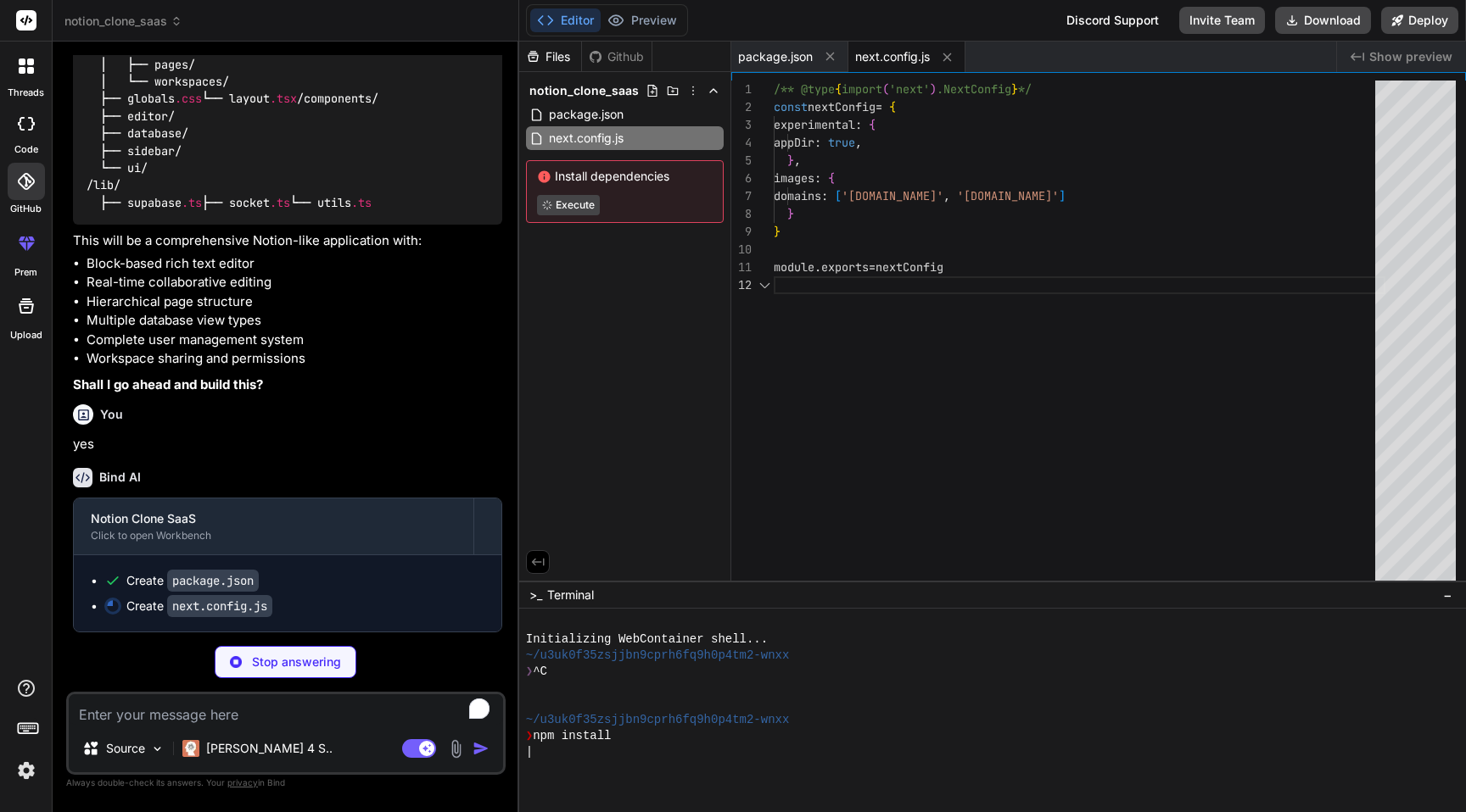
scroll to position [18, 0]
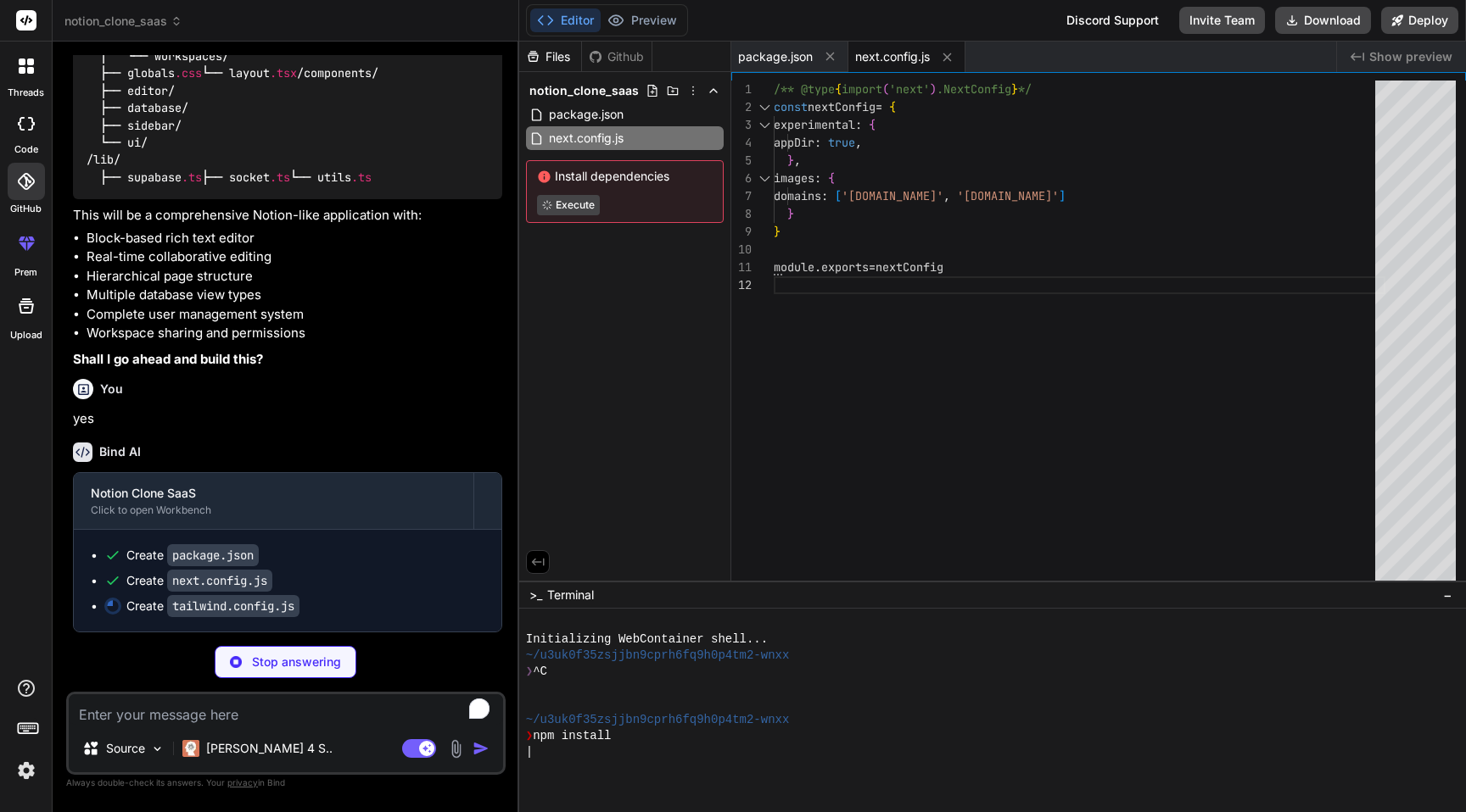
type textarea "x"
type textarea ""accordion-up": "accordion-up 0.2s ease-out", }, }, }, plugins: [], }"
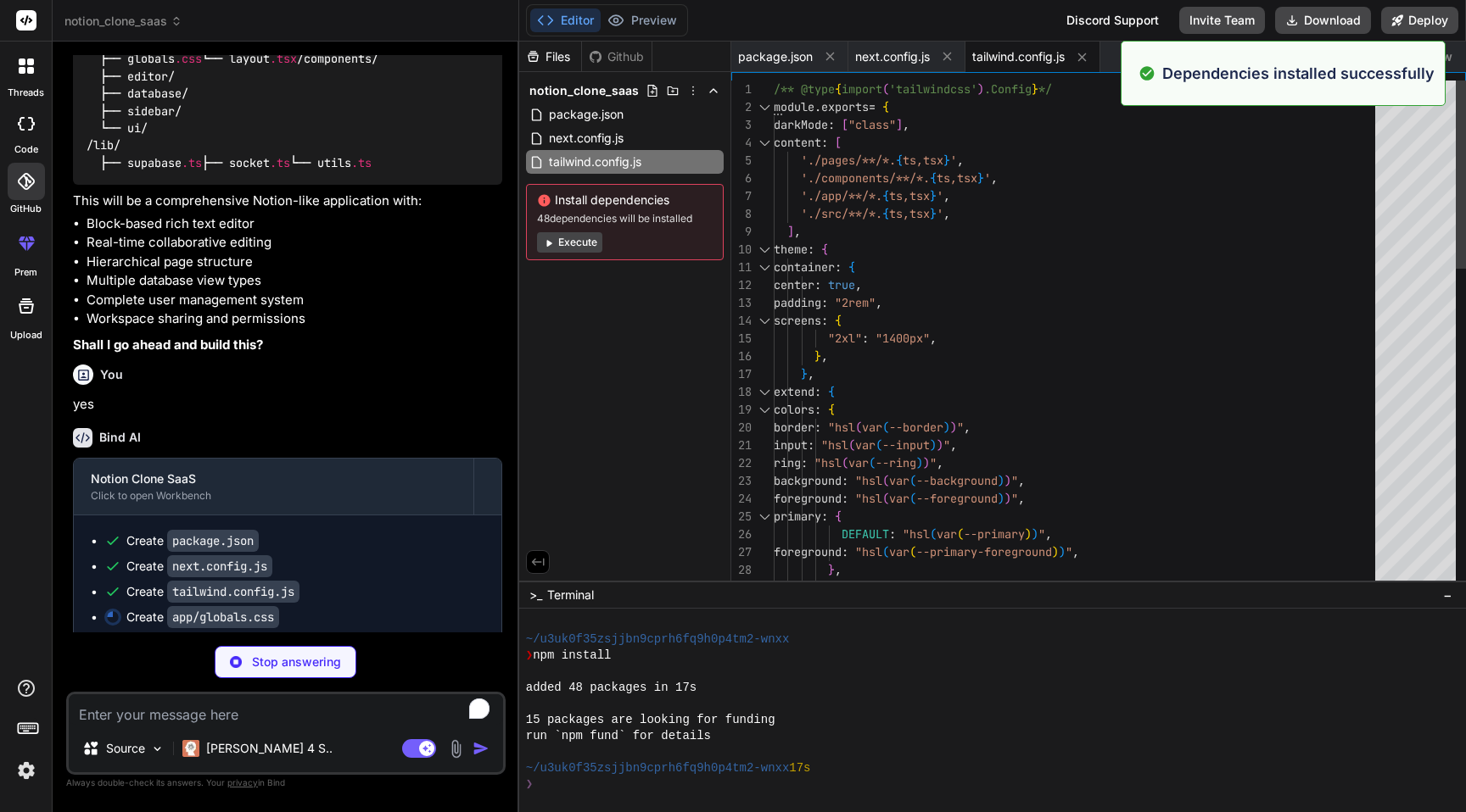
scroll to position [129, 0]
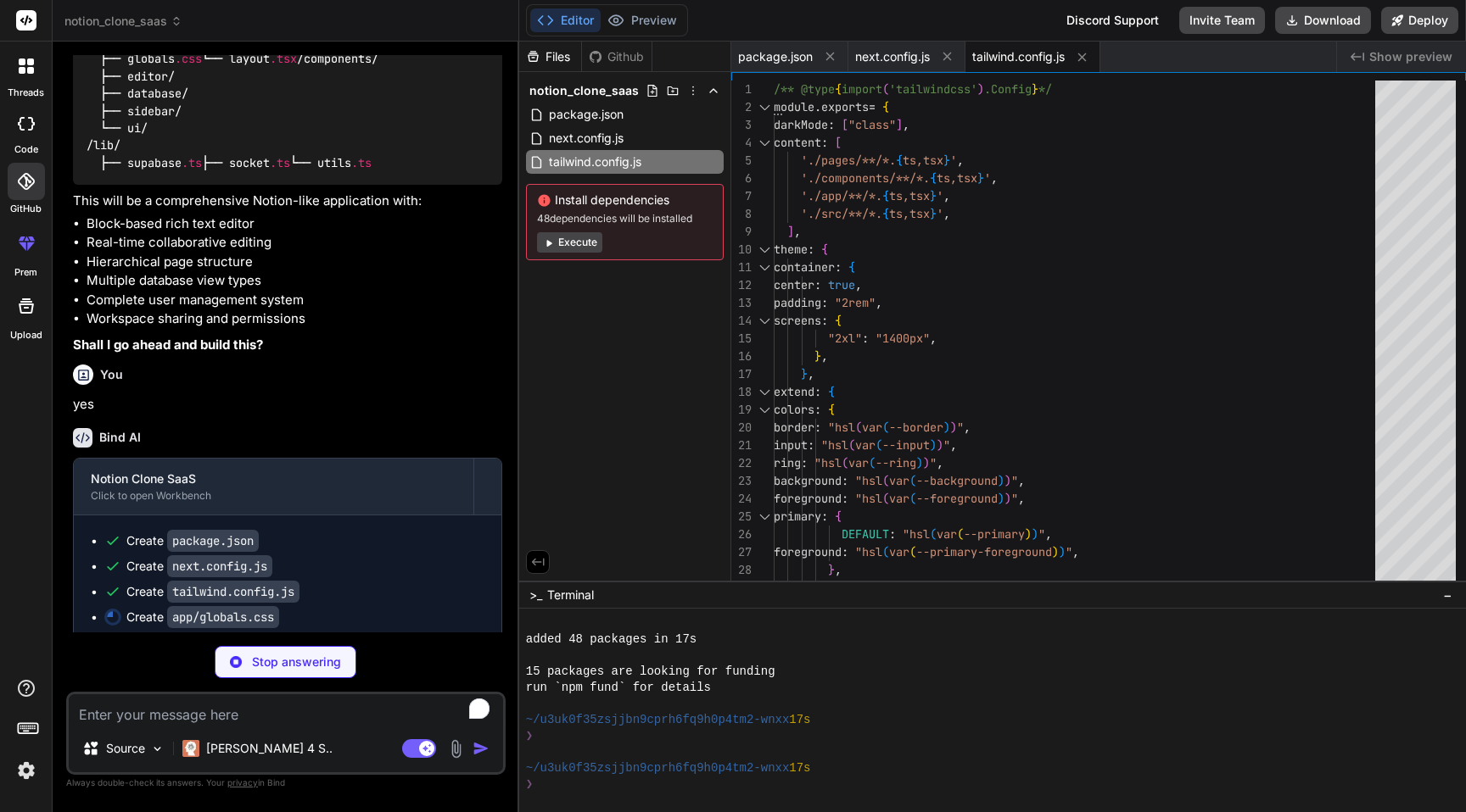
click at [568, 241] on button "Execute" at bounding box center [570, 243] width 65 height 21
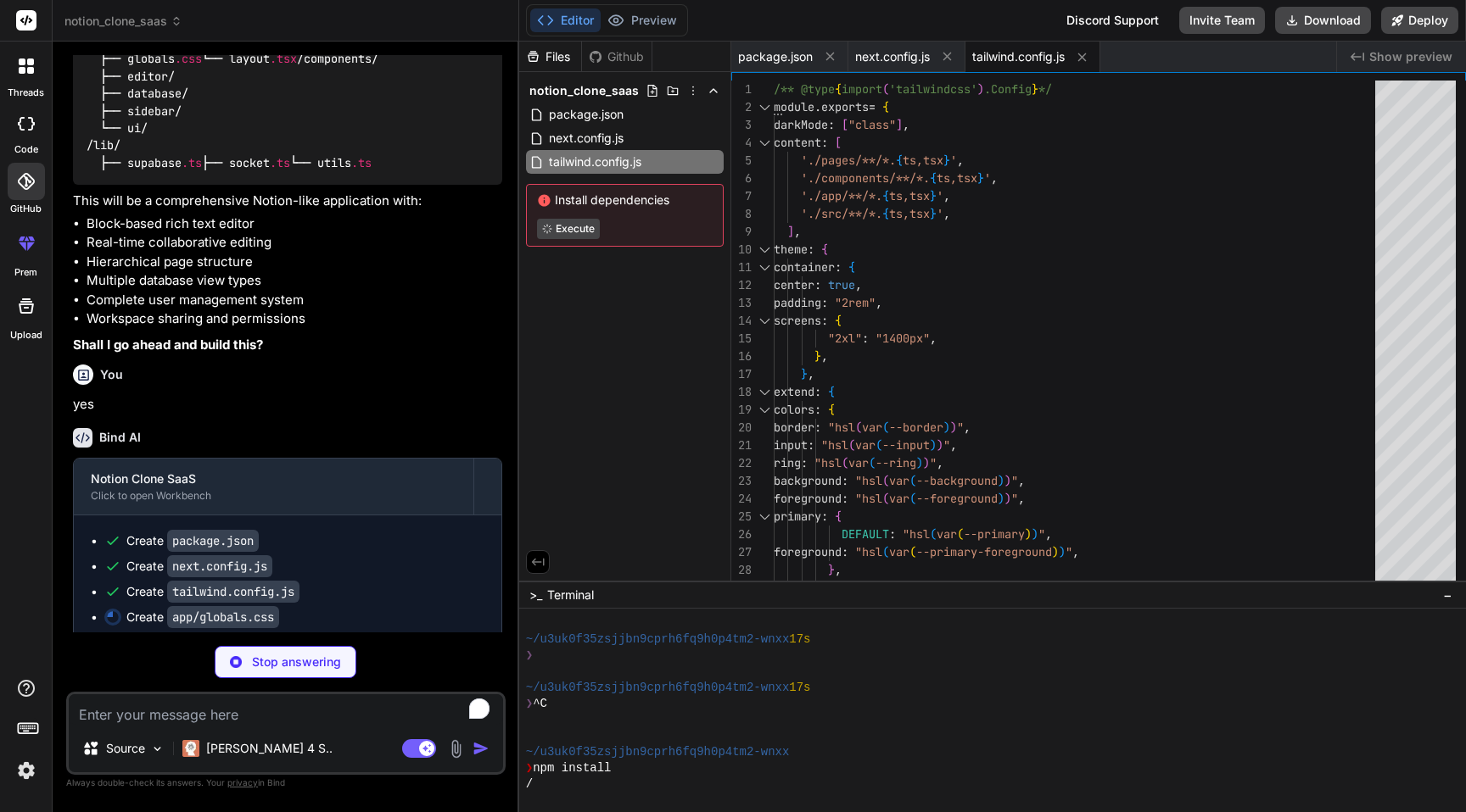
type textarea "x"
type textarea "left: -1px; line-height: normal; padding: 0.1rem 0.3rem; position: absolute; to…"
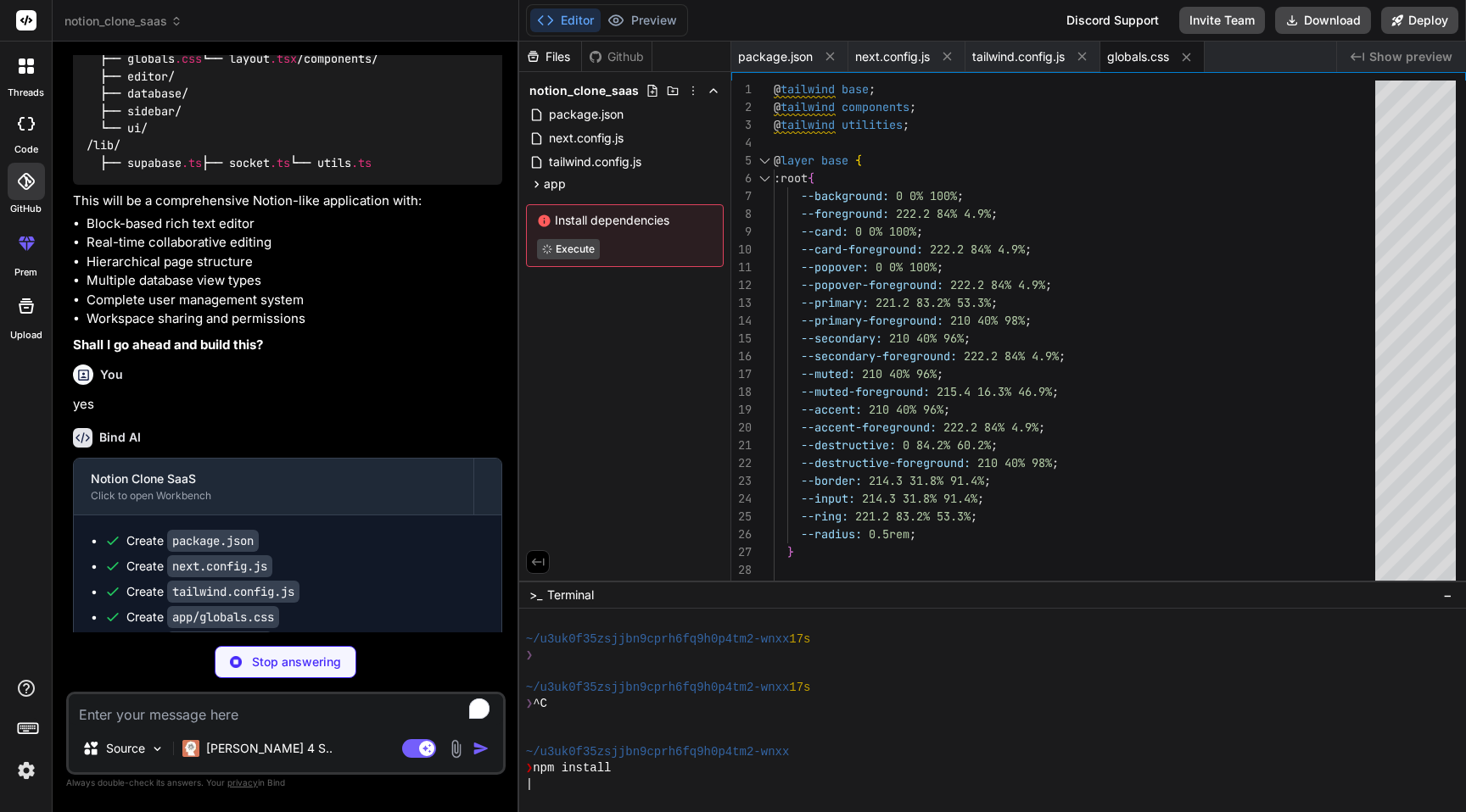
type textarea "x"
type textarea "<body className={inter.className}> <Providers> {children} </Providers> </body> …"
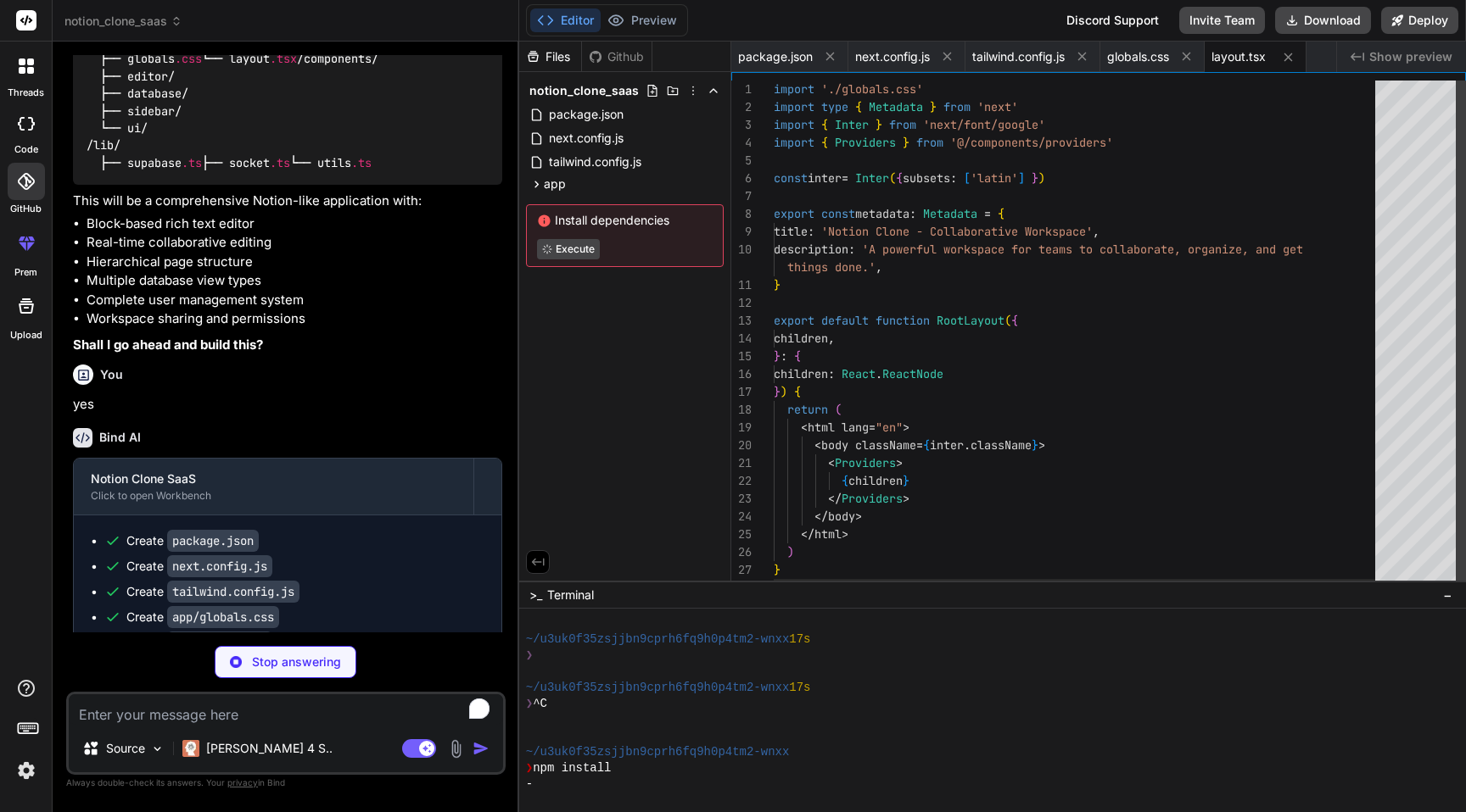
scroll to position [143, 0]
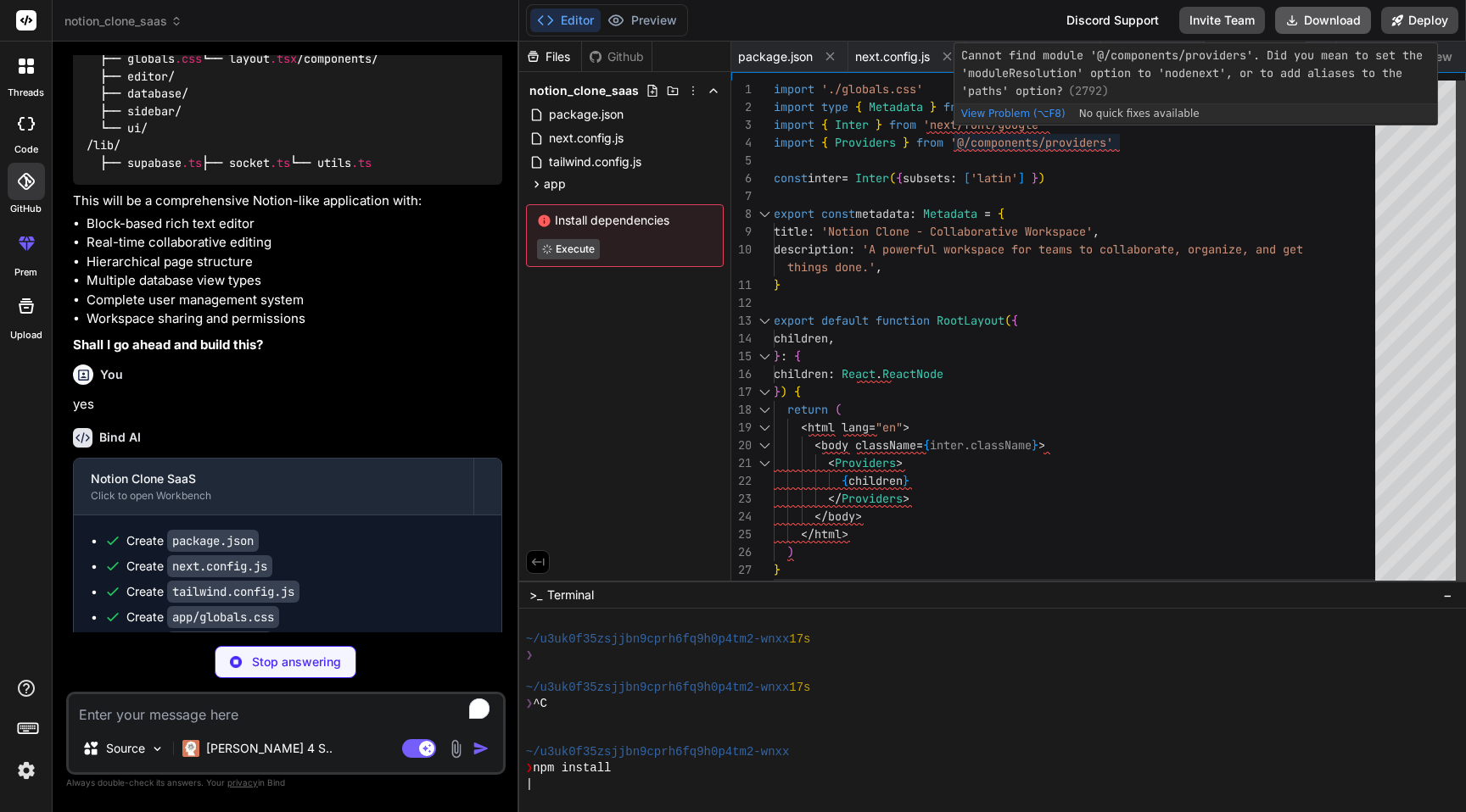
type textarea "x"
type textarea "<ArrowRight className="ml-2 w-5 h-5" /> </Button> </Link> </div> </div> </div> …"
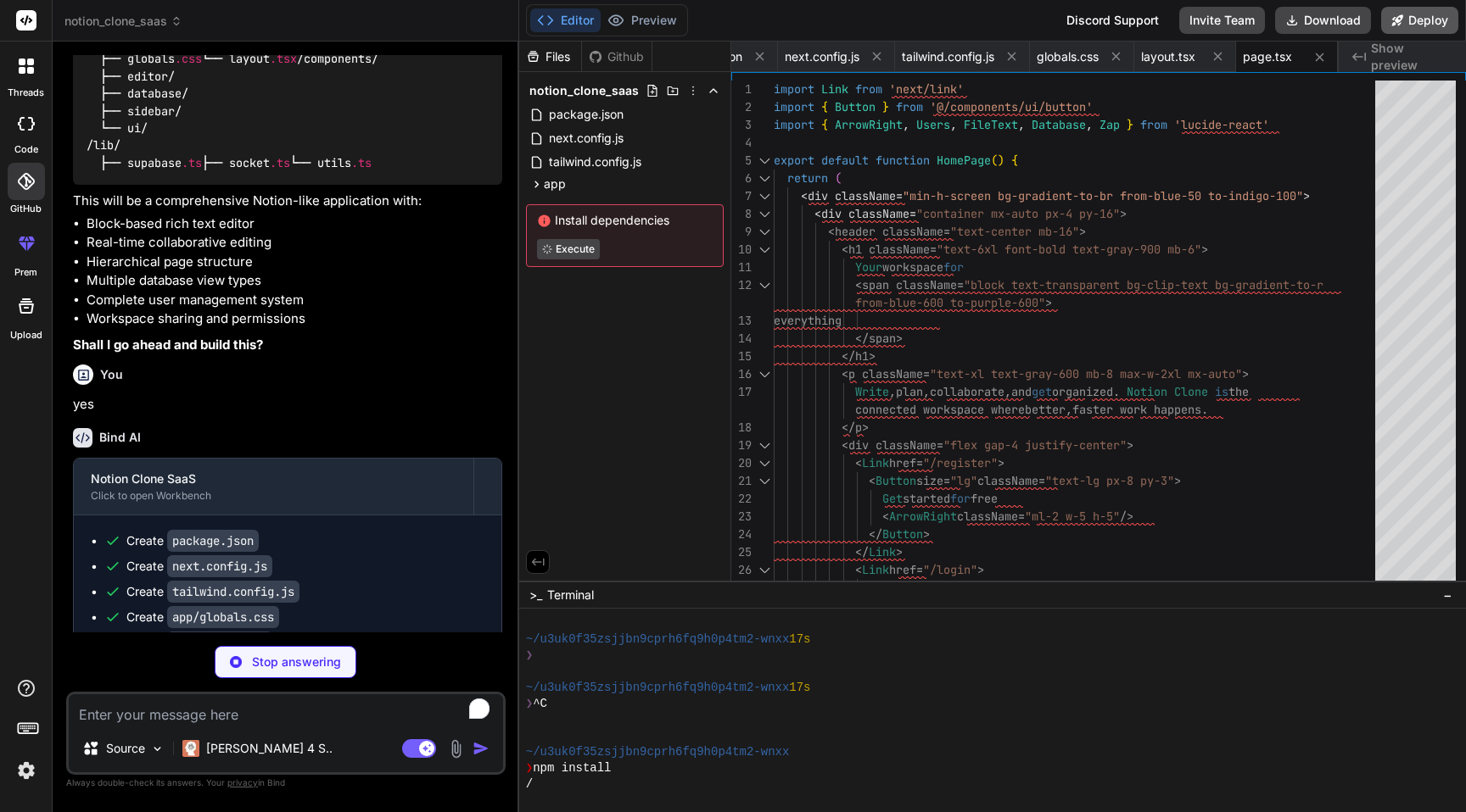
type textarea "x"
type textarea "</div> </div> ) }"
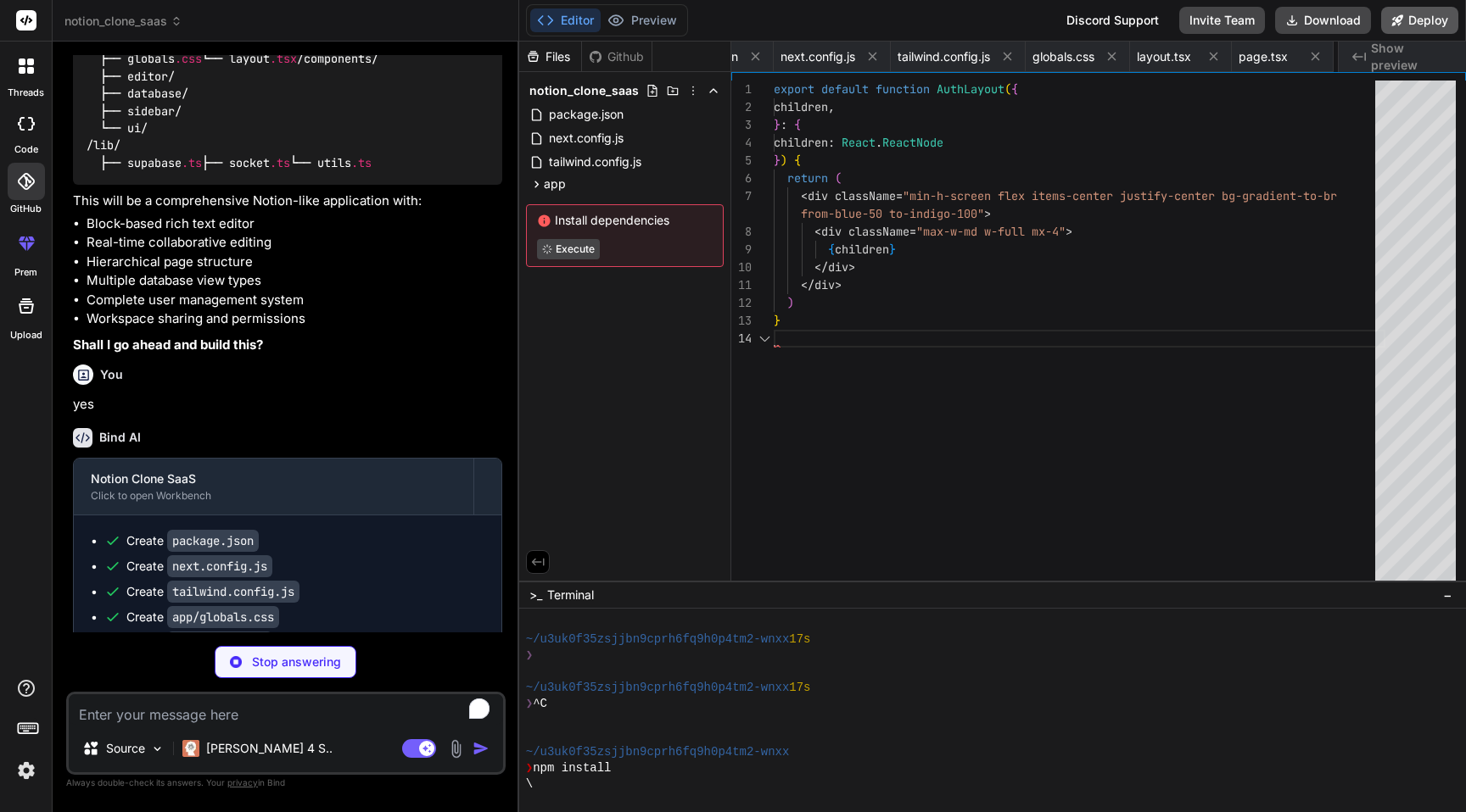
scroll to position [71, 0]
click at [1404, 15] on button "Deploy" at bounding box center [1419, 20] width 78 height 27
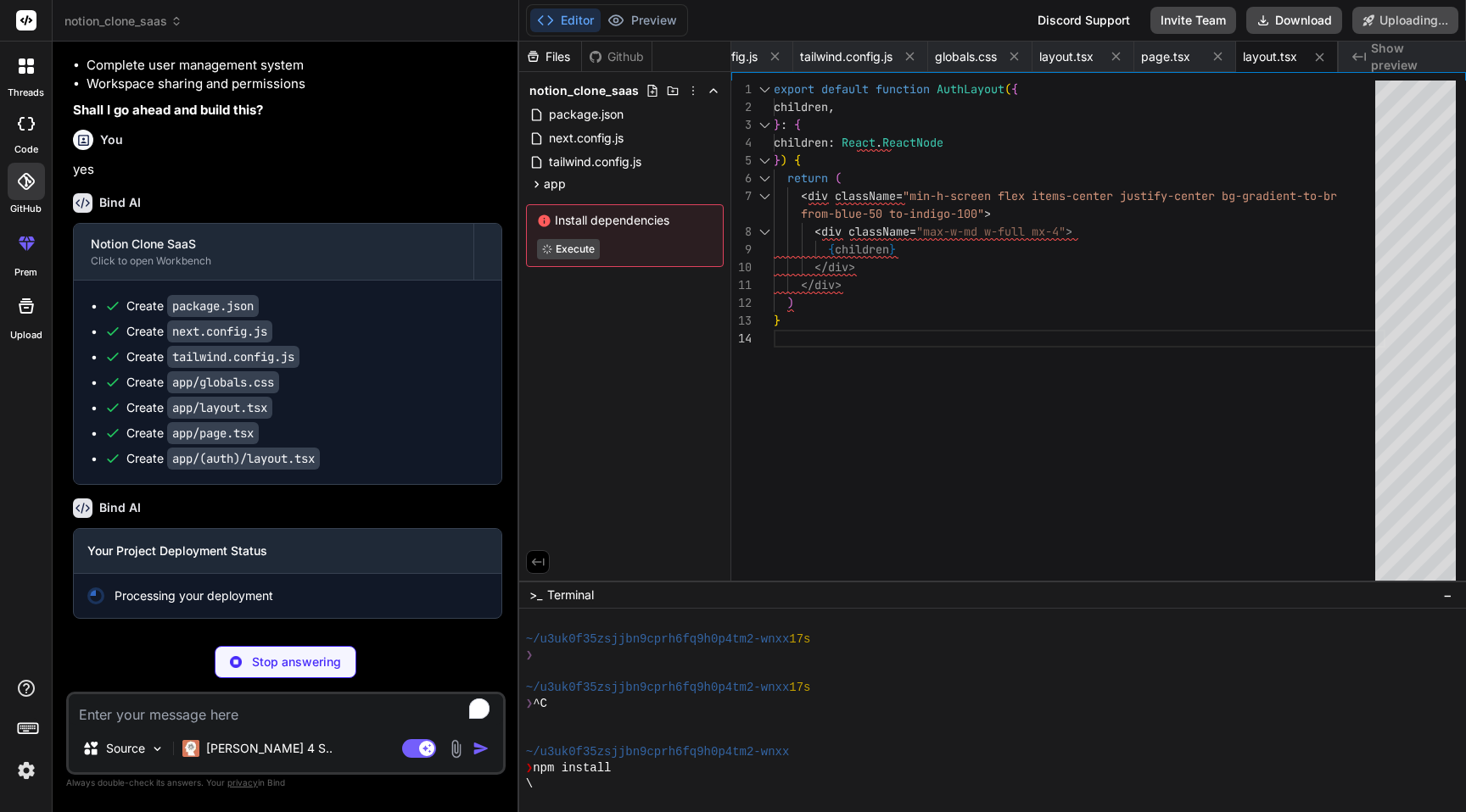
scroll to position [1298, 0]
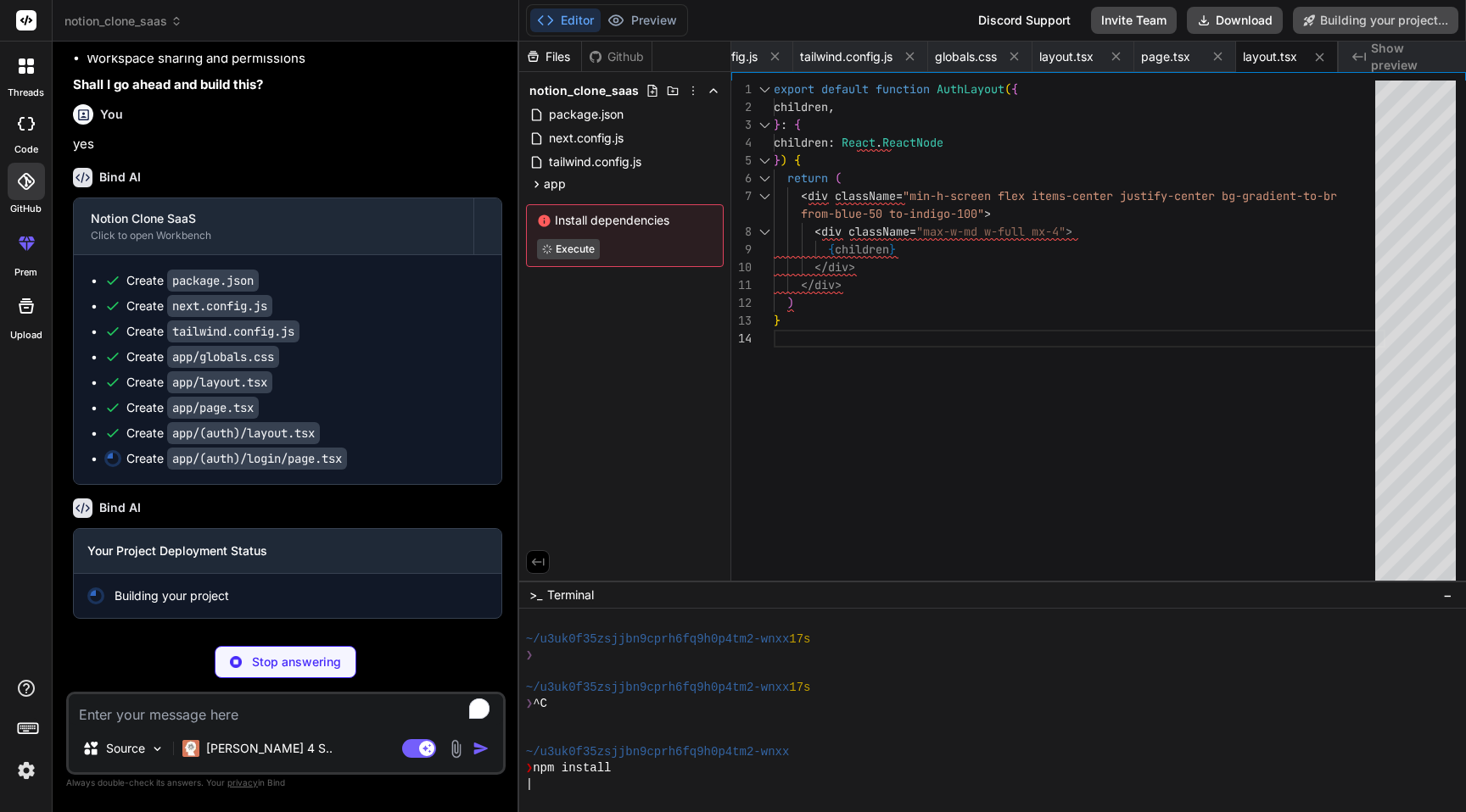
type textarea "x"
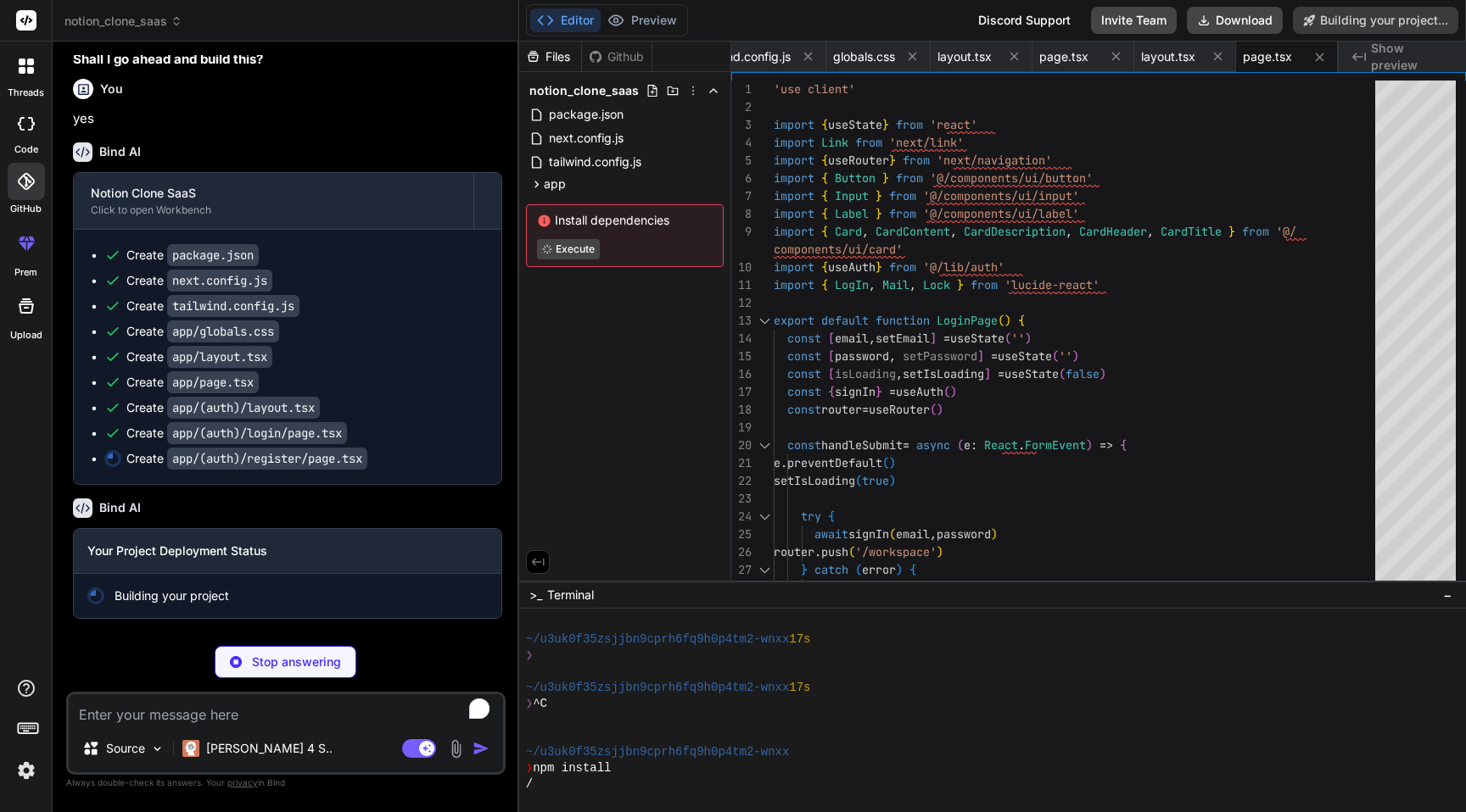
type textarea "x"
type textarea "hover:text-blue-500"> Sign in </Link> </div> </CardContent> </Card> ) }"
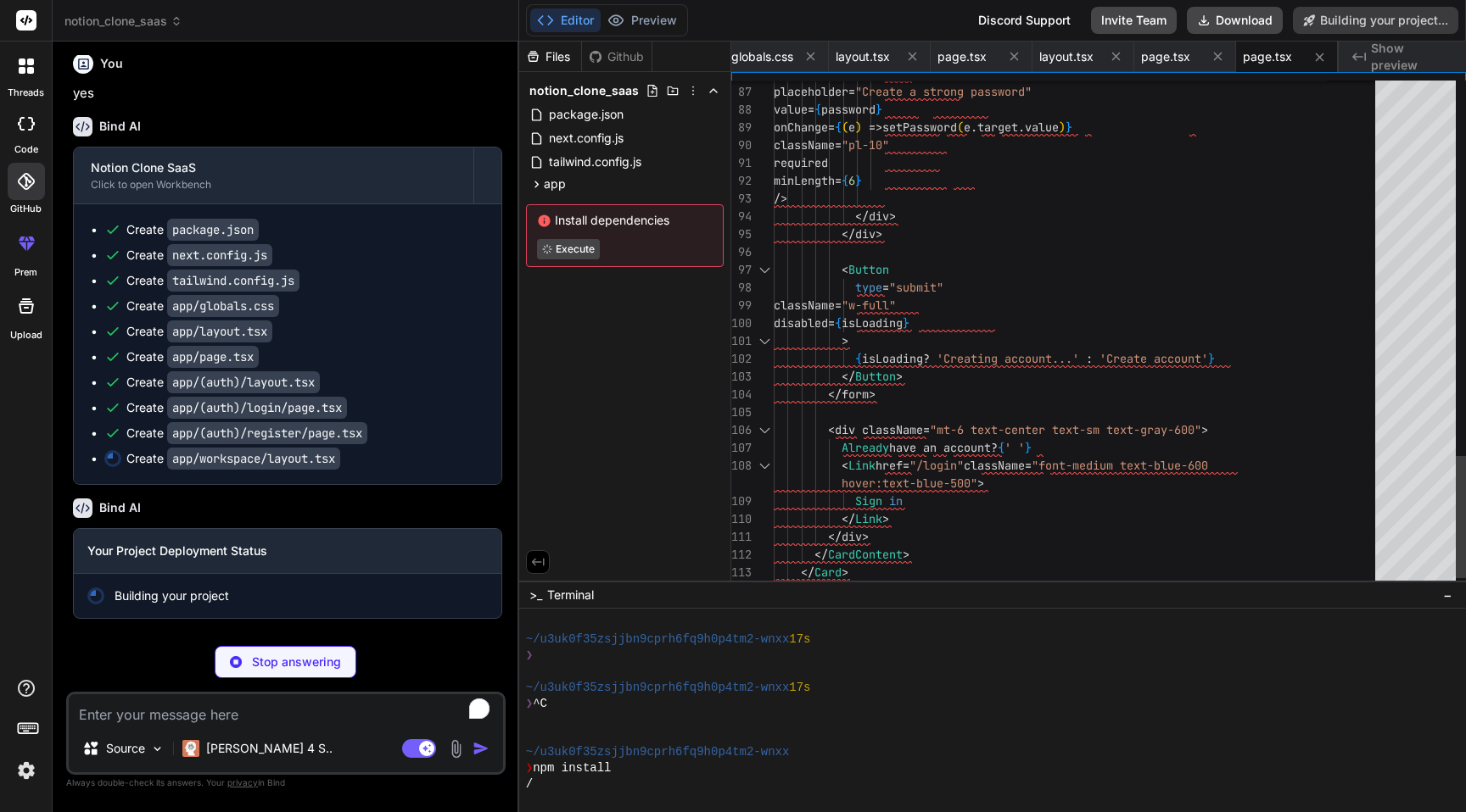
scroll to position [143, 0]
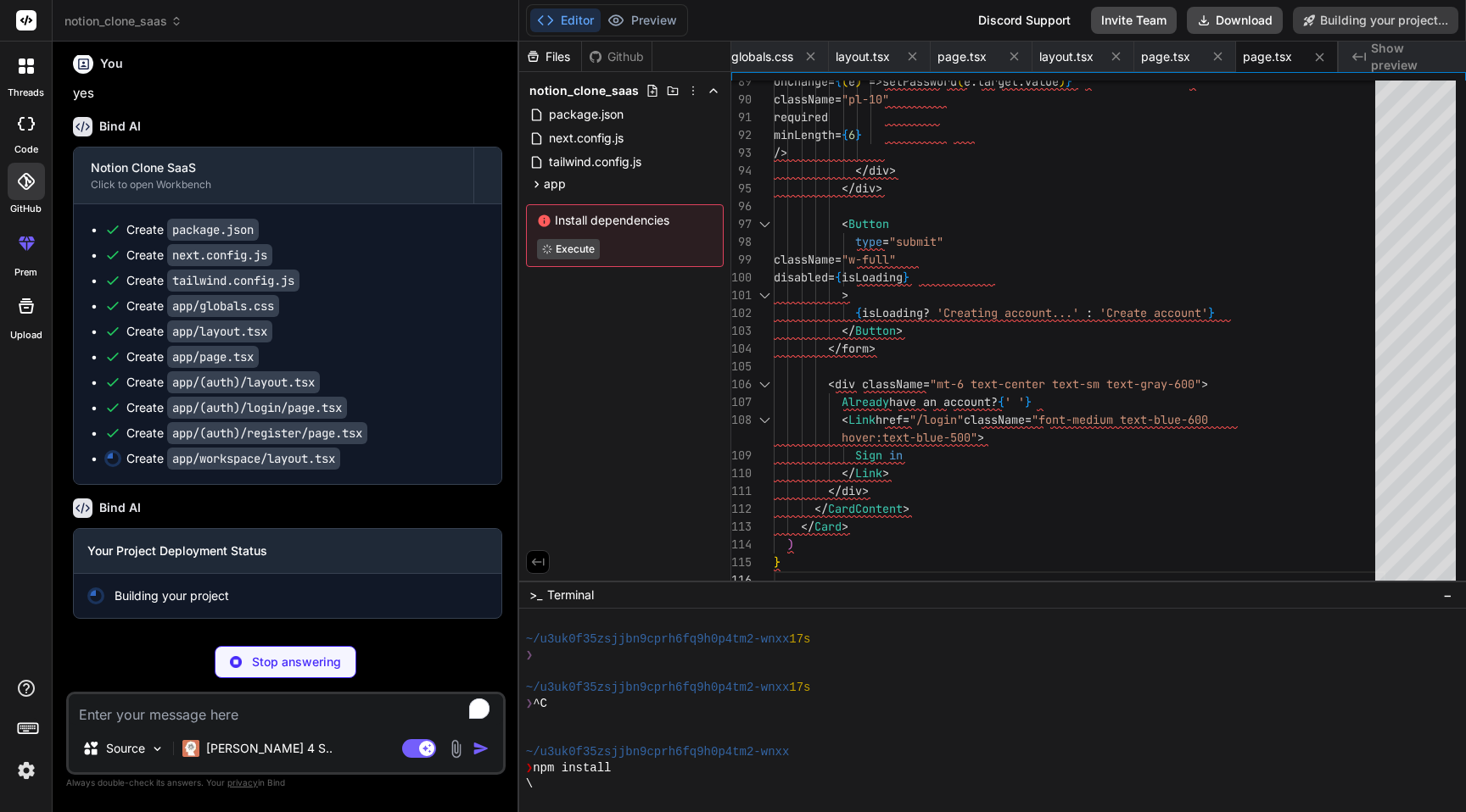
type textarea "x"
type textarea "<main className="flex-1 overflow-auto"> {children} </main> </div> </div> ) }"
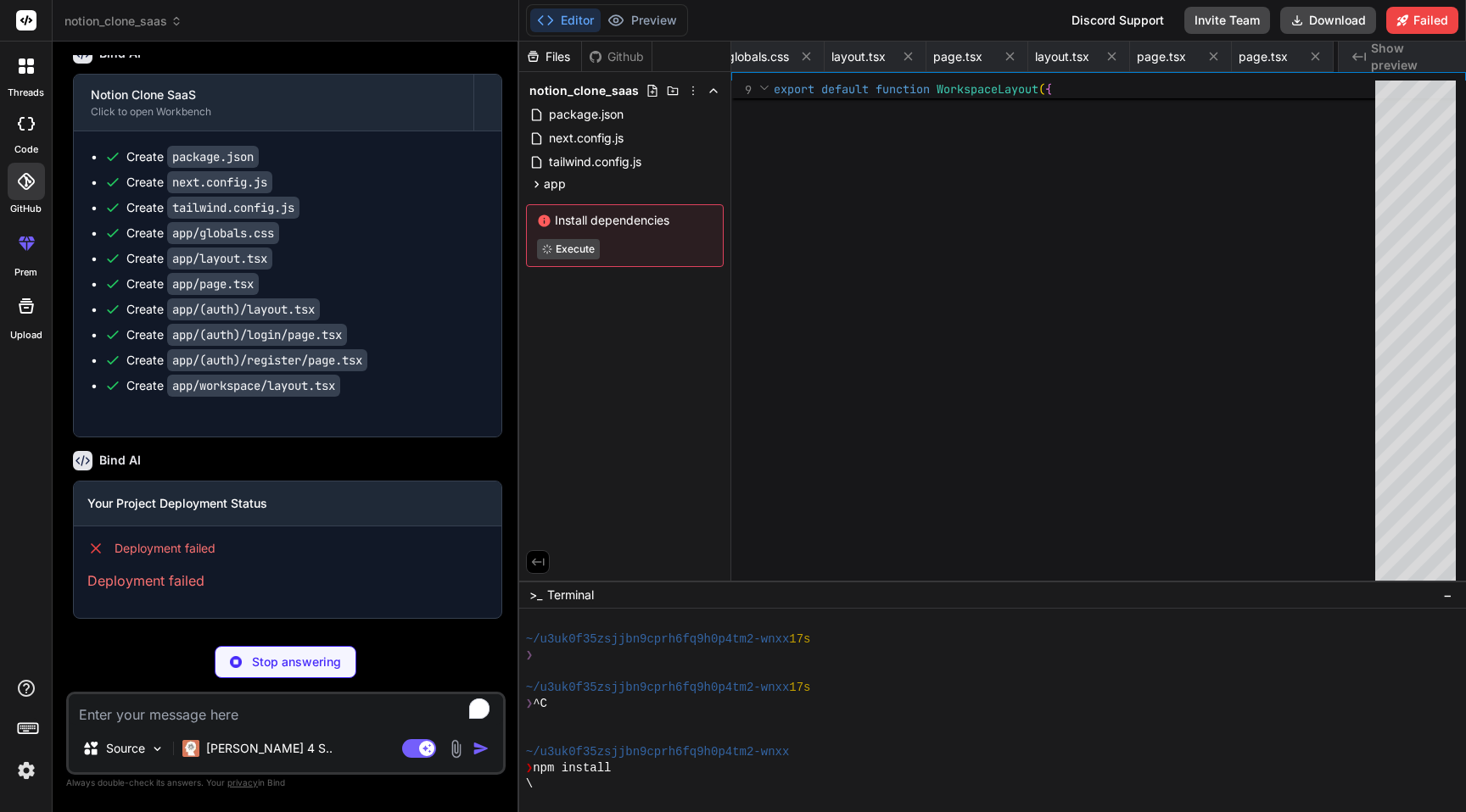
type textarea "x"
type textarea "<CreatePageDialog open={isCreatePageOpen} onOpenChange={setIsCreatePageOpen} />…"
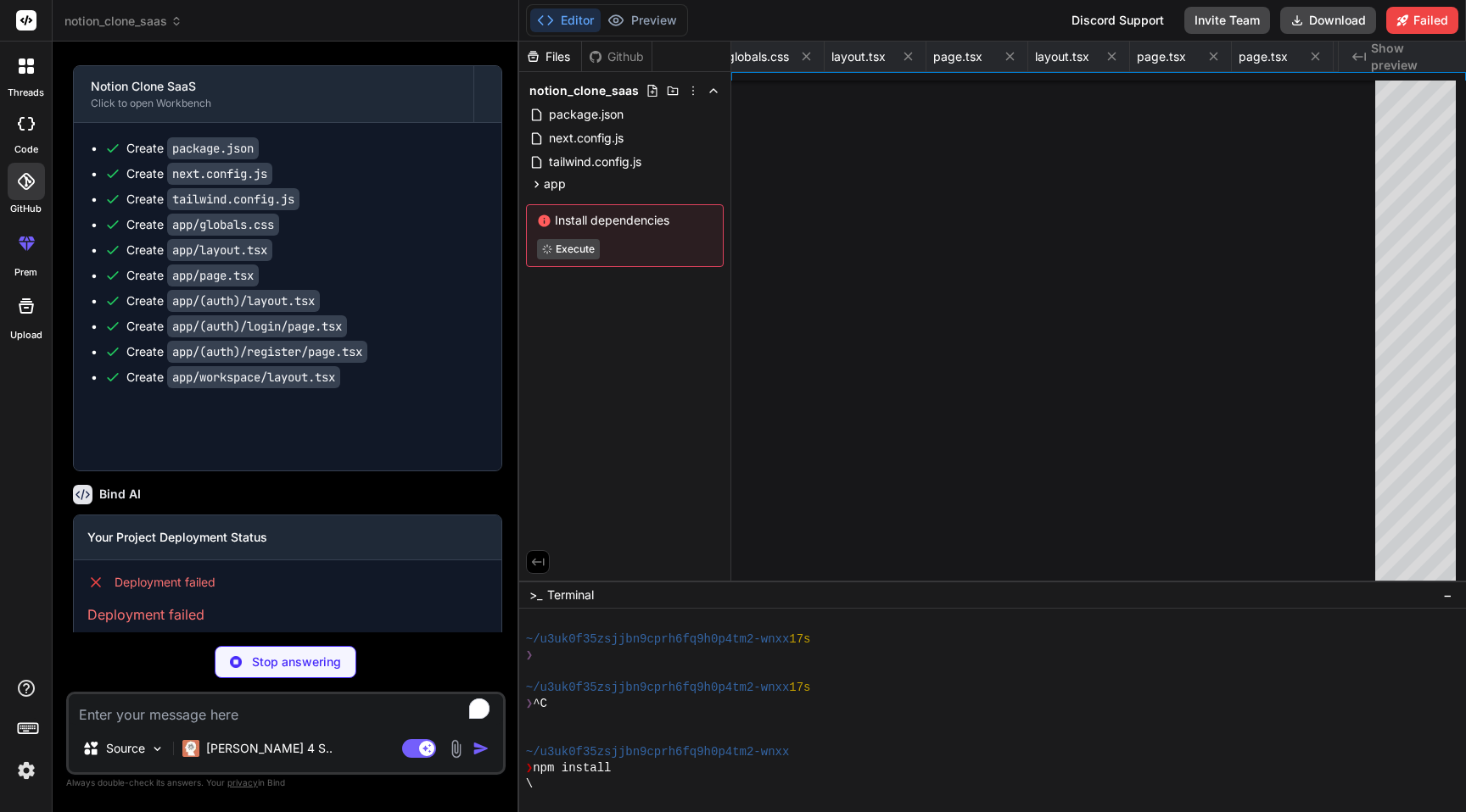
type textarea "x"
type textarea "</div> ) }"
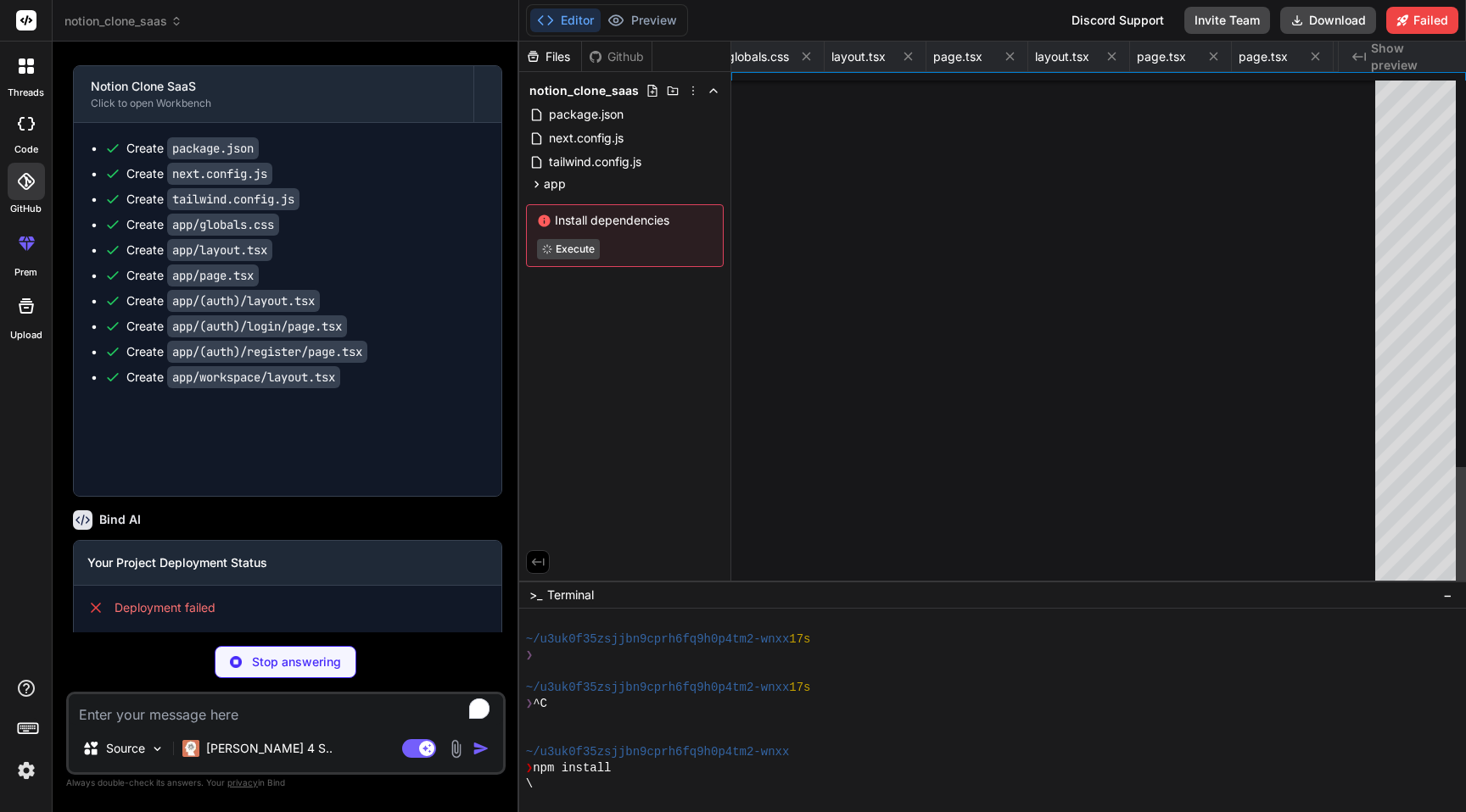
type textarea "x"
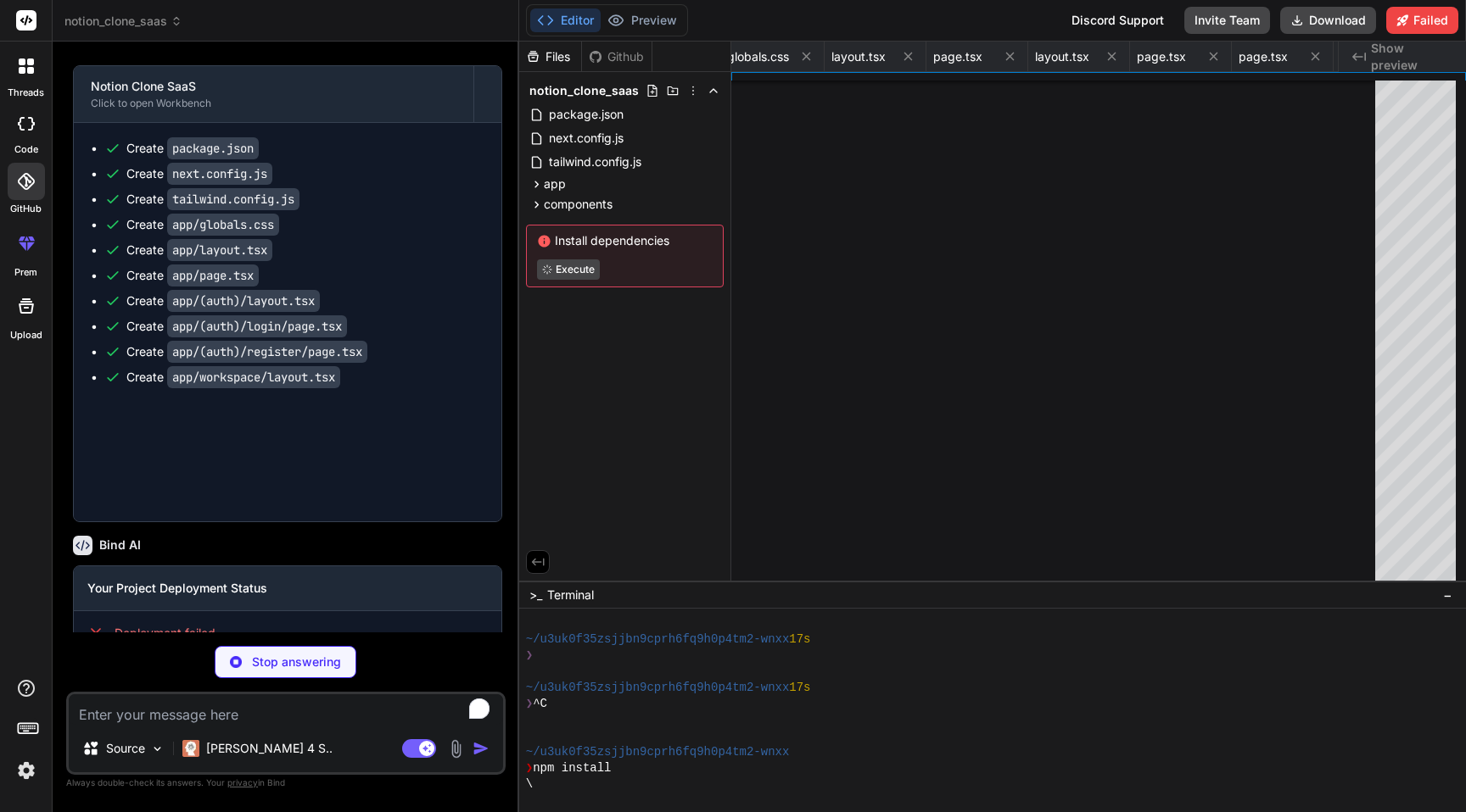
type textarea "x"
type textarea "} ) Button.displayName = "Button" export { Button, buttonVariants }"
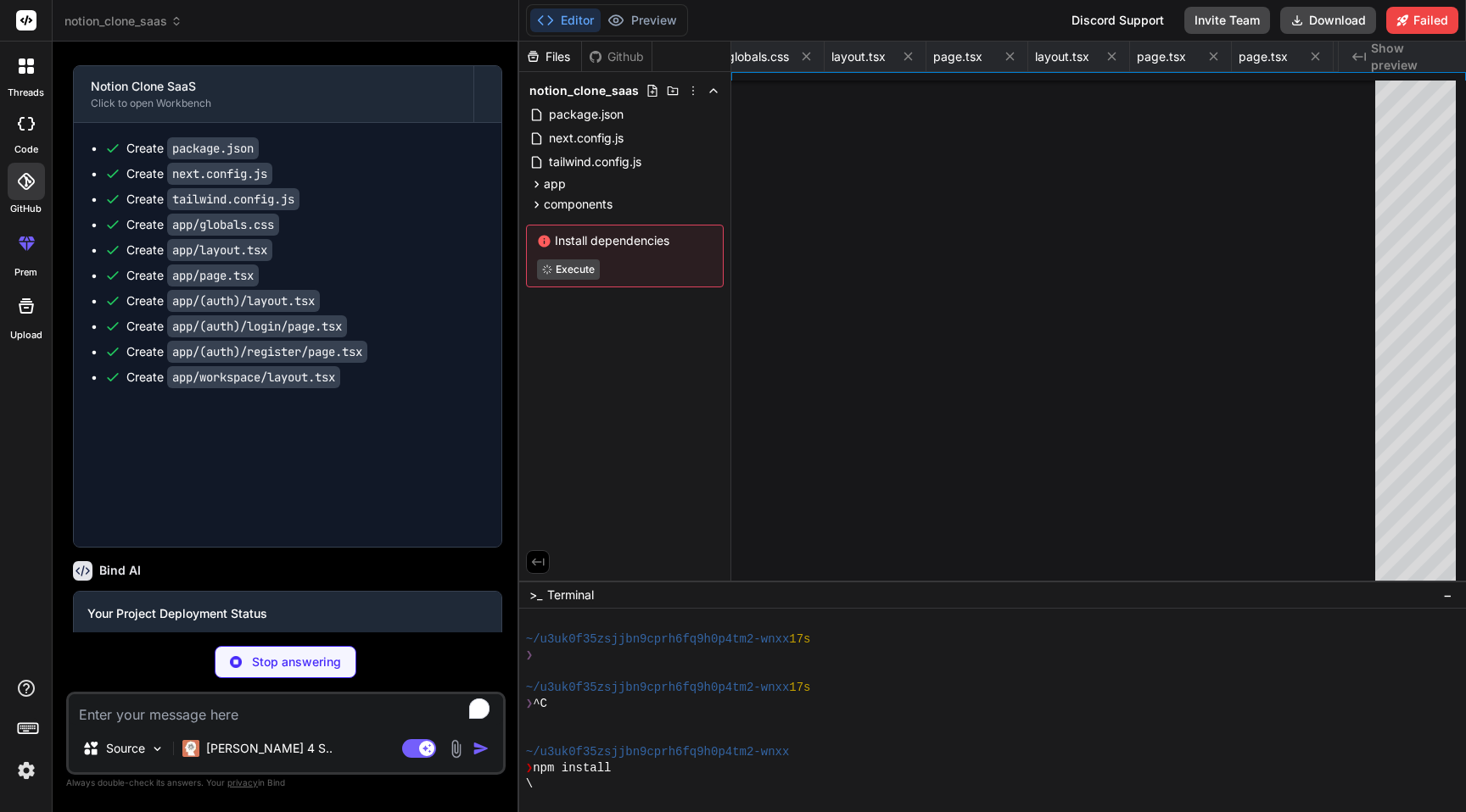
type textarea "x"
type textarea "ref={ref} {...props} /> ) } ) Input.displayName = "Input" export { Input }"
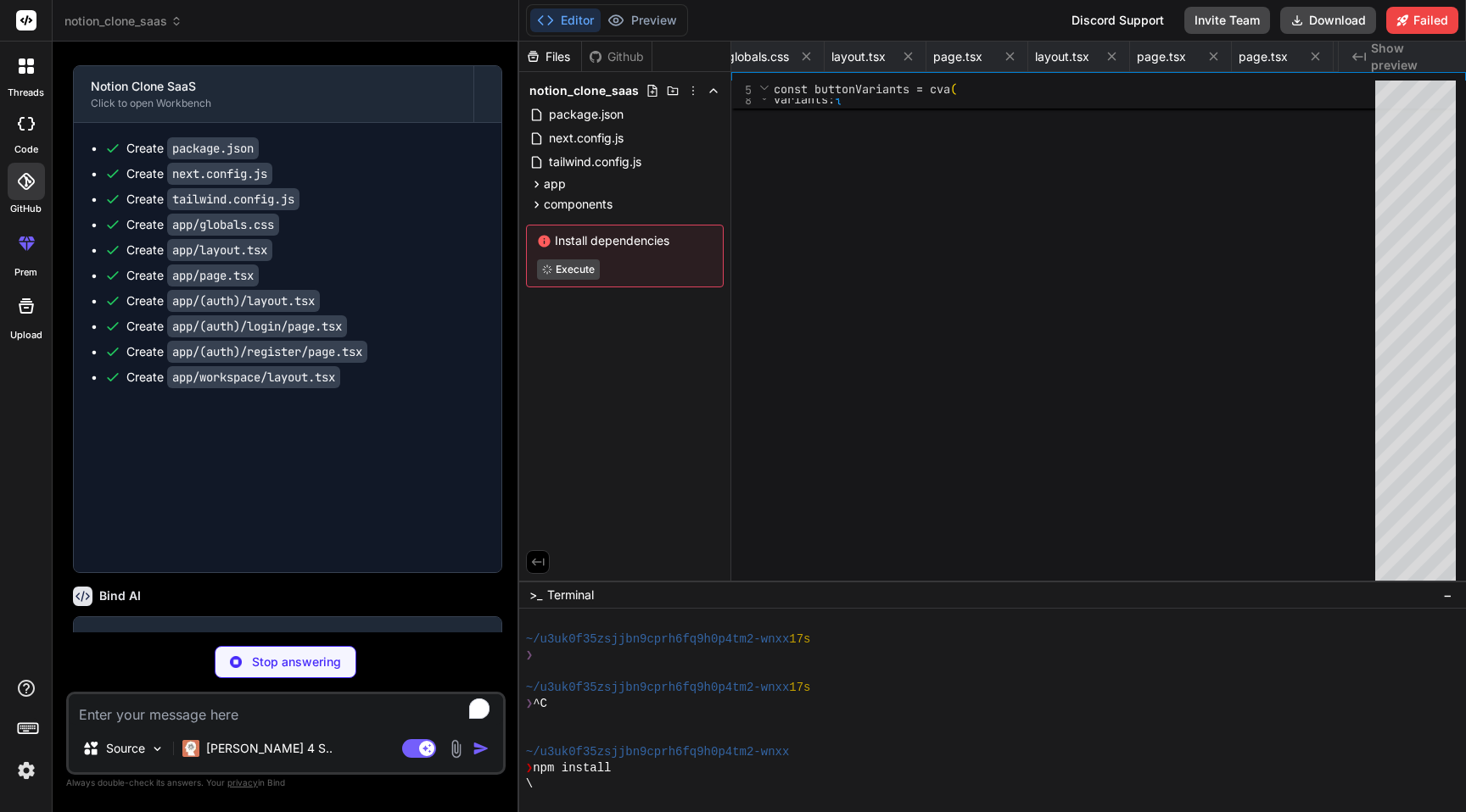
type textarea "x"
type textarea ")) Label.displayName = LabelPrimitive.Root.displayName export { Label }"
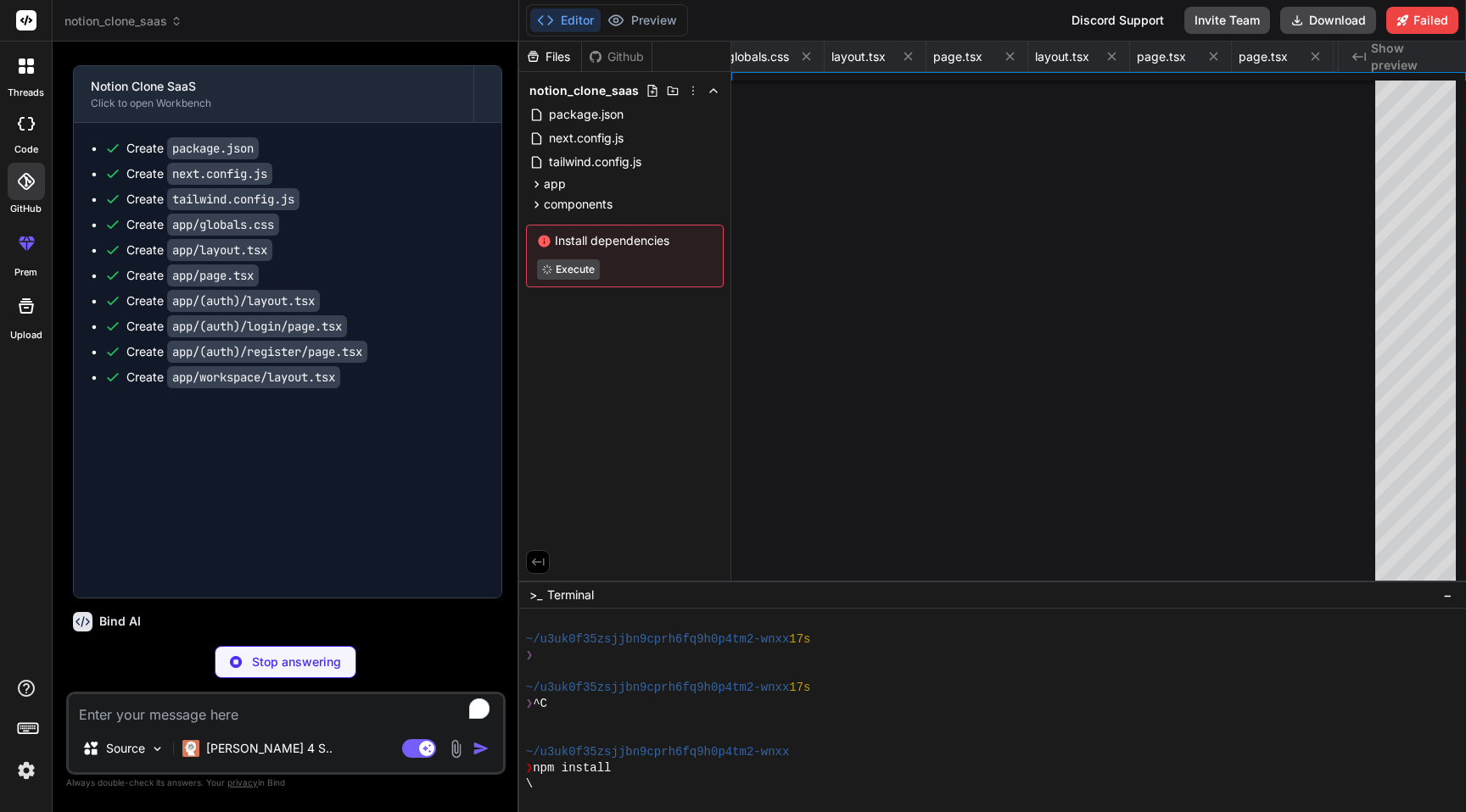
type textarea "x"
type textarea ">(({ className, ...props }, ref) => ( <div ref={ref} className={cn("p-6 pt-0", …"
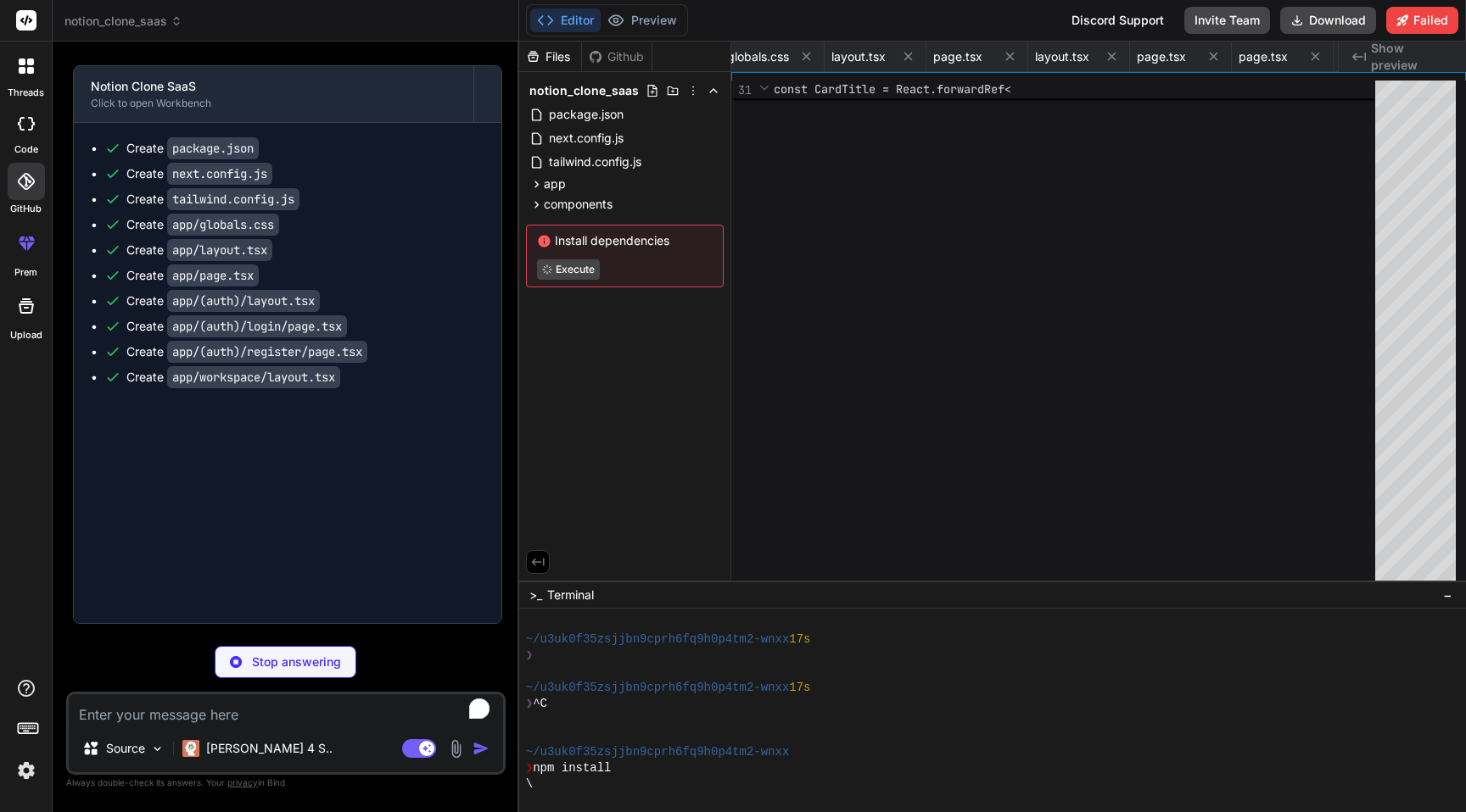
type textarea "x"
type textarea "DialogContent, DialogHeader, DialogTitle, DialogDescription, }"
type textarea "x"
type textarea ") }"
type textarea "x"
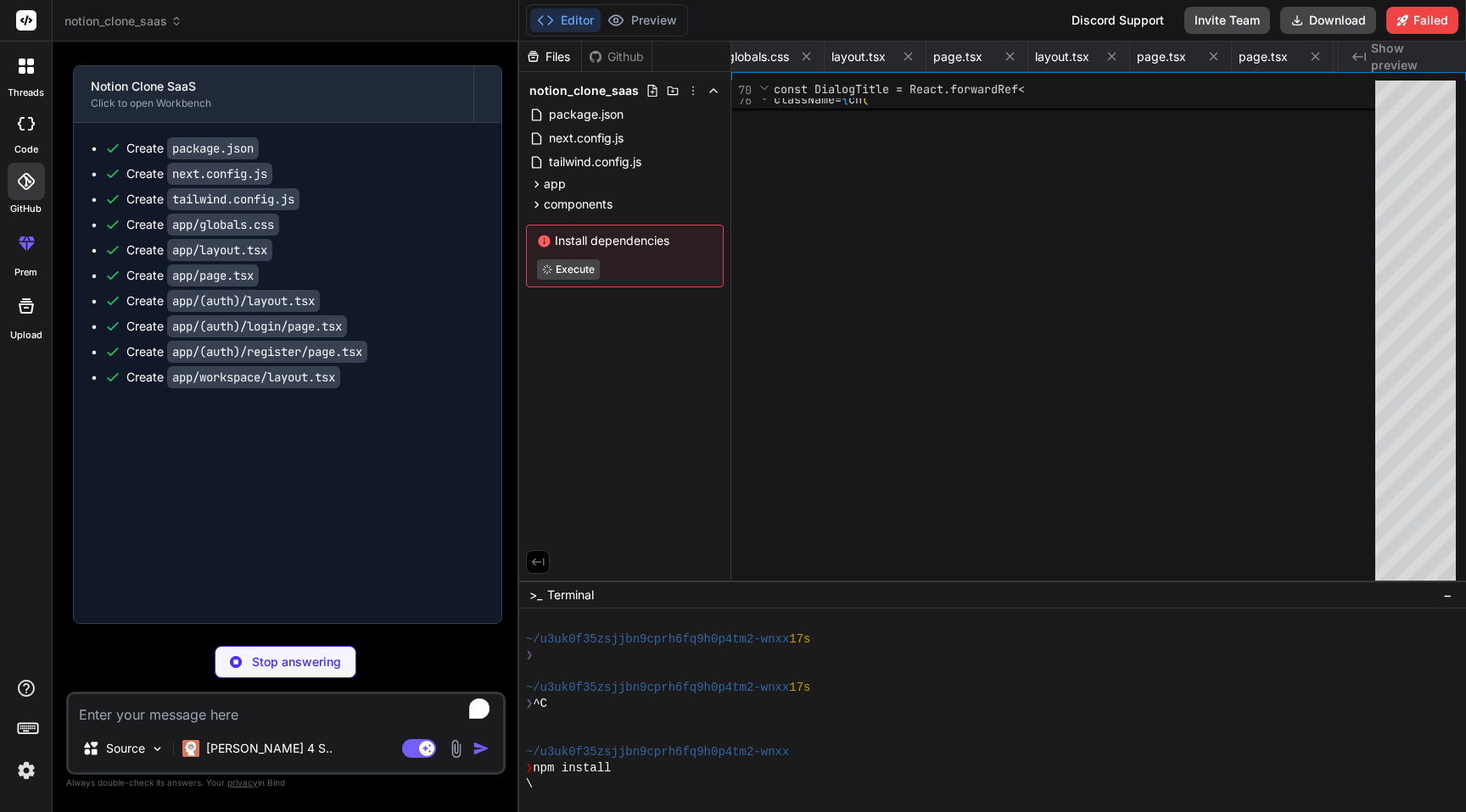
type textarea "</header> ) }"
type textarea "x"
type textarea "</Button> </div> </form> </DialogContent> </Dialog> ) }"
type textarea "x"
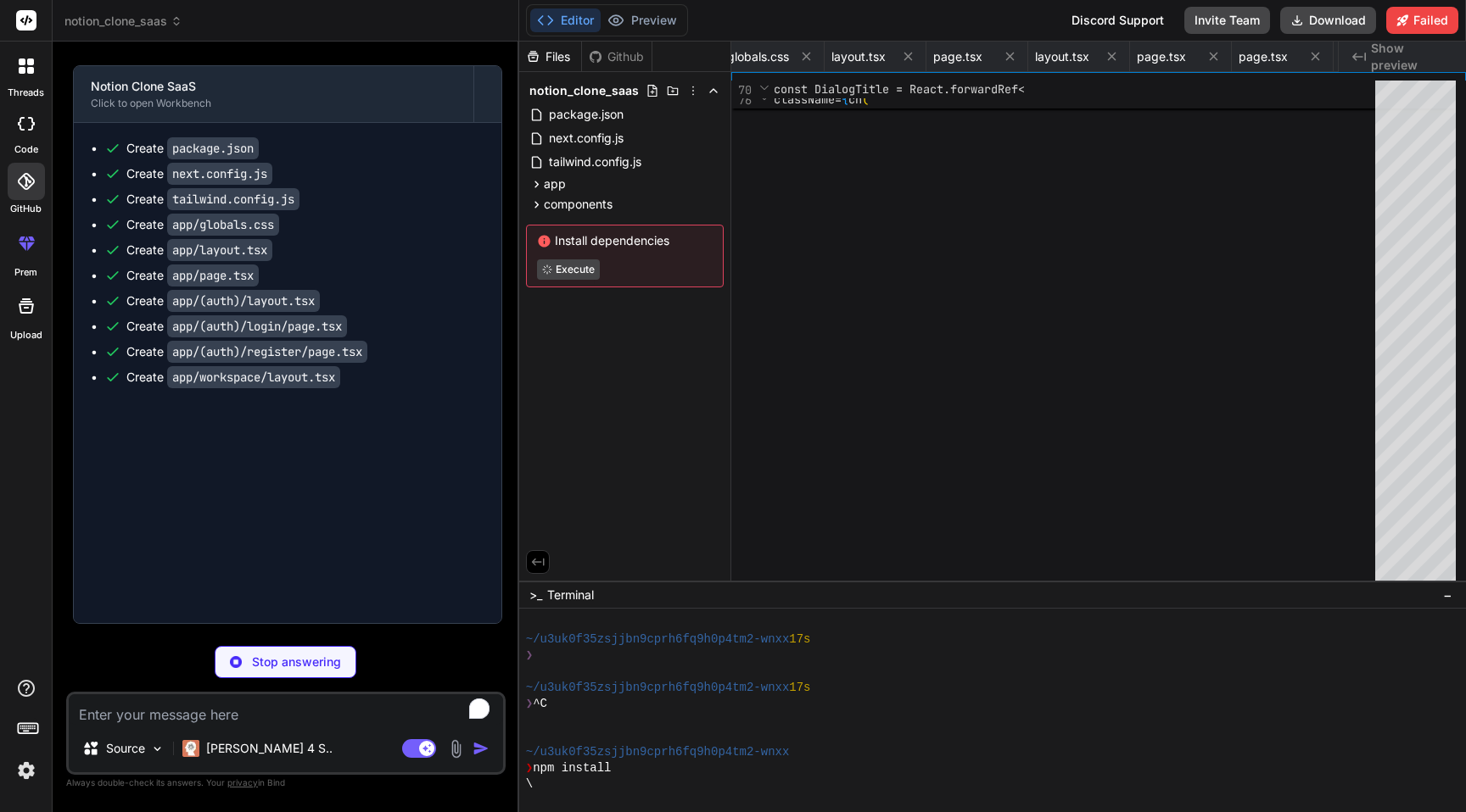
type textarea "}"
type textarea "x"
type textarea ")} {...props} /> )) AvatarFallback.displayName = AvatarPrimitive.Fallback.displ…"
type textarea "x"
type textarea "<div className="flex-1 overflow-y-auto px-6 py-4"> <EditorContent editor={edito…"
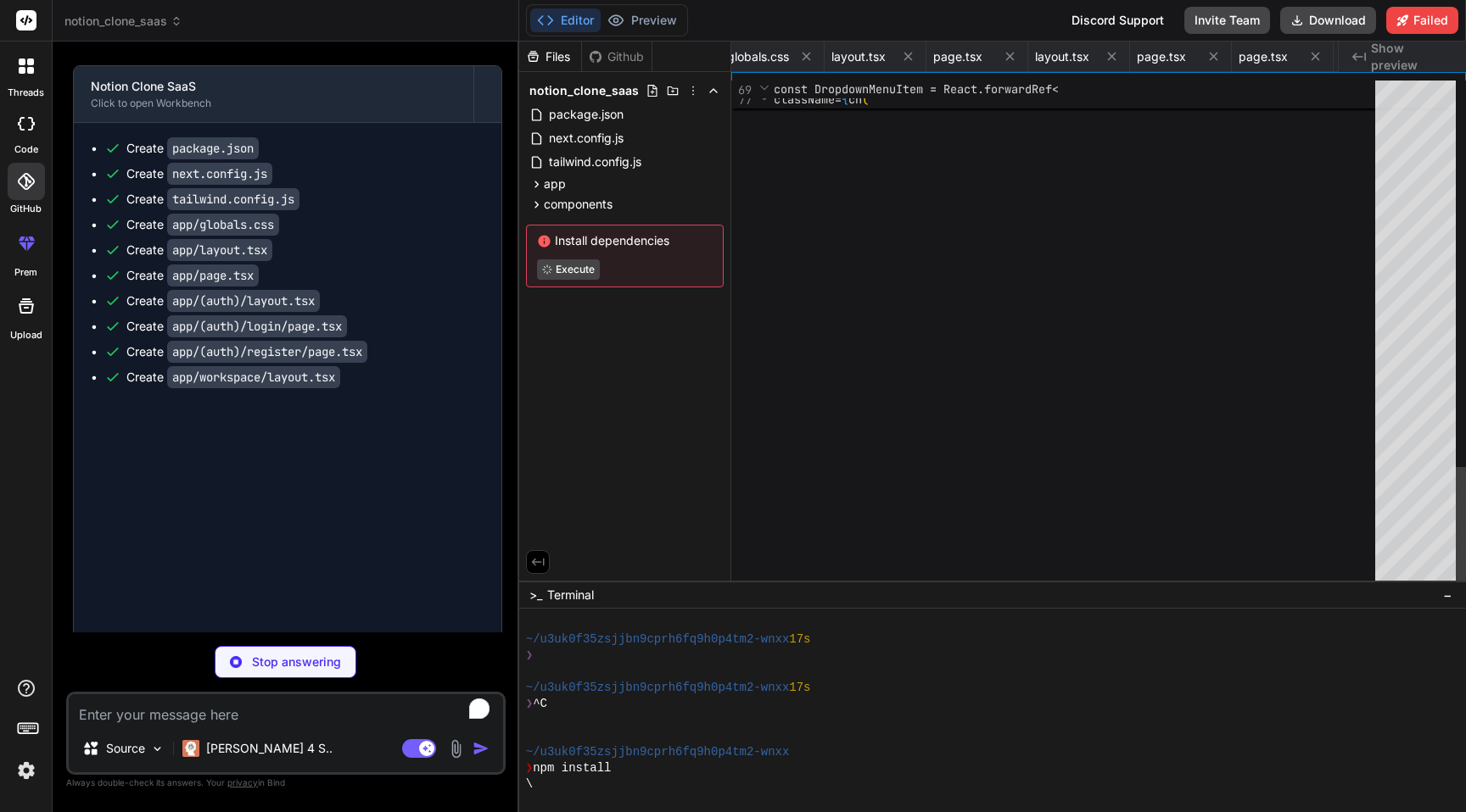
type textarea "x"
type textarea "<Redo className="h-4 w-4" /> </Button> </div> ) }"
type textarea "x"
type textarea "import { type ClassValue, clsx } from "clsx" import { twMerge } from "tailwind-…"
type textarea "x"
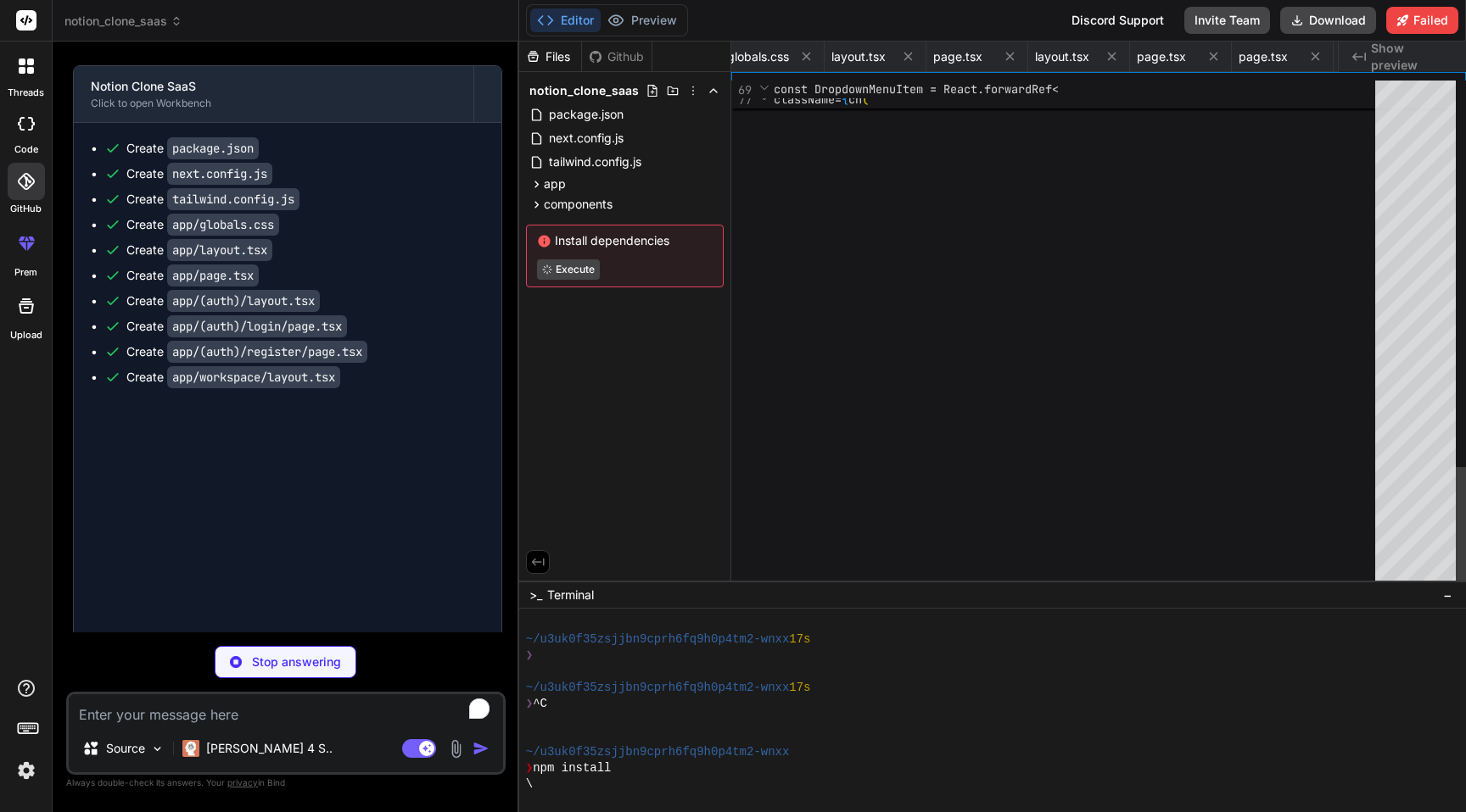
type textarea "// Initialize mock data mockDb.workspaces.set('main', { id: 'main', name: 'My W…"
type textarea "x"
type textarea "export const useAuth = () => { return useContext(AuthContext) }"
type textarea "x"
type textarea "export const usePages = () => { return useContext(PagesContext) }"
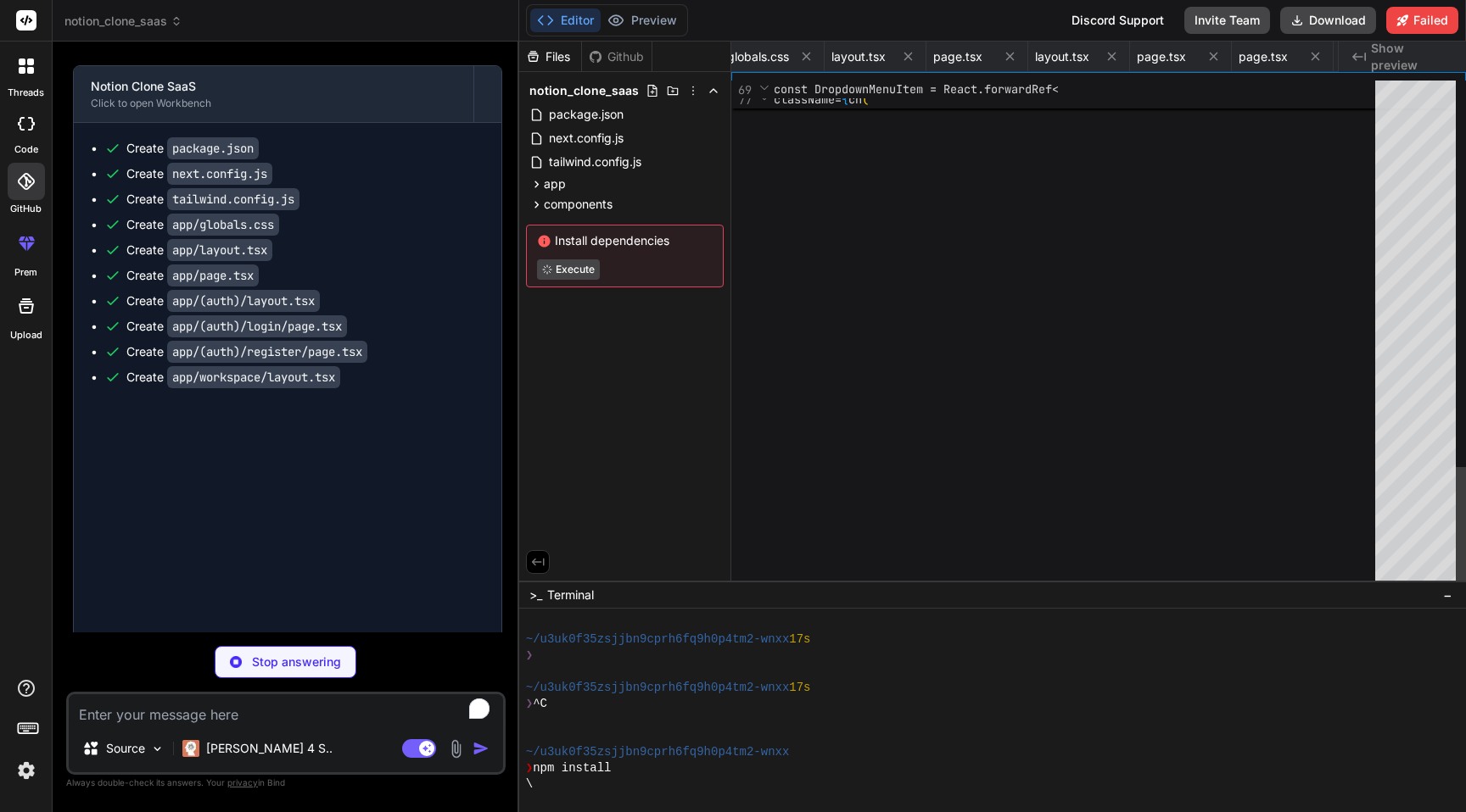
type textarea "x"
type textarea "export const useWorkspace = () => { return useContext(WorkspaceContext) }"
type textarea "x"
type textarea "export const useSocket = () => { return useContext(SocketContext) }"
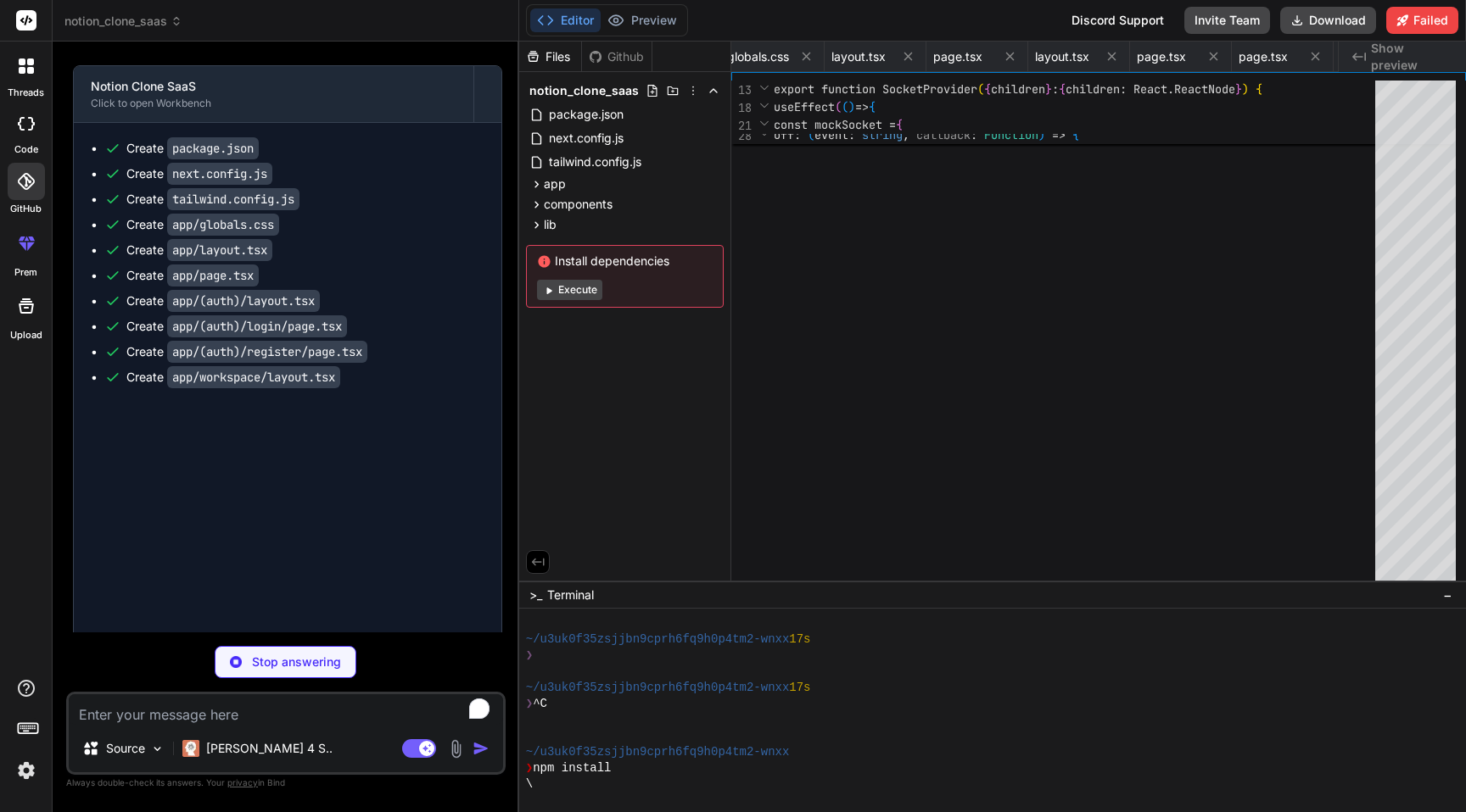
type textarea "x"
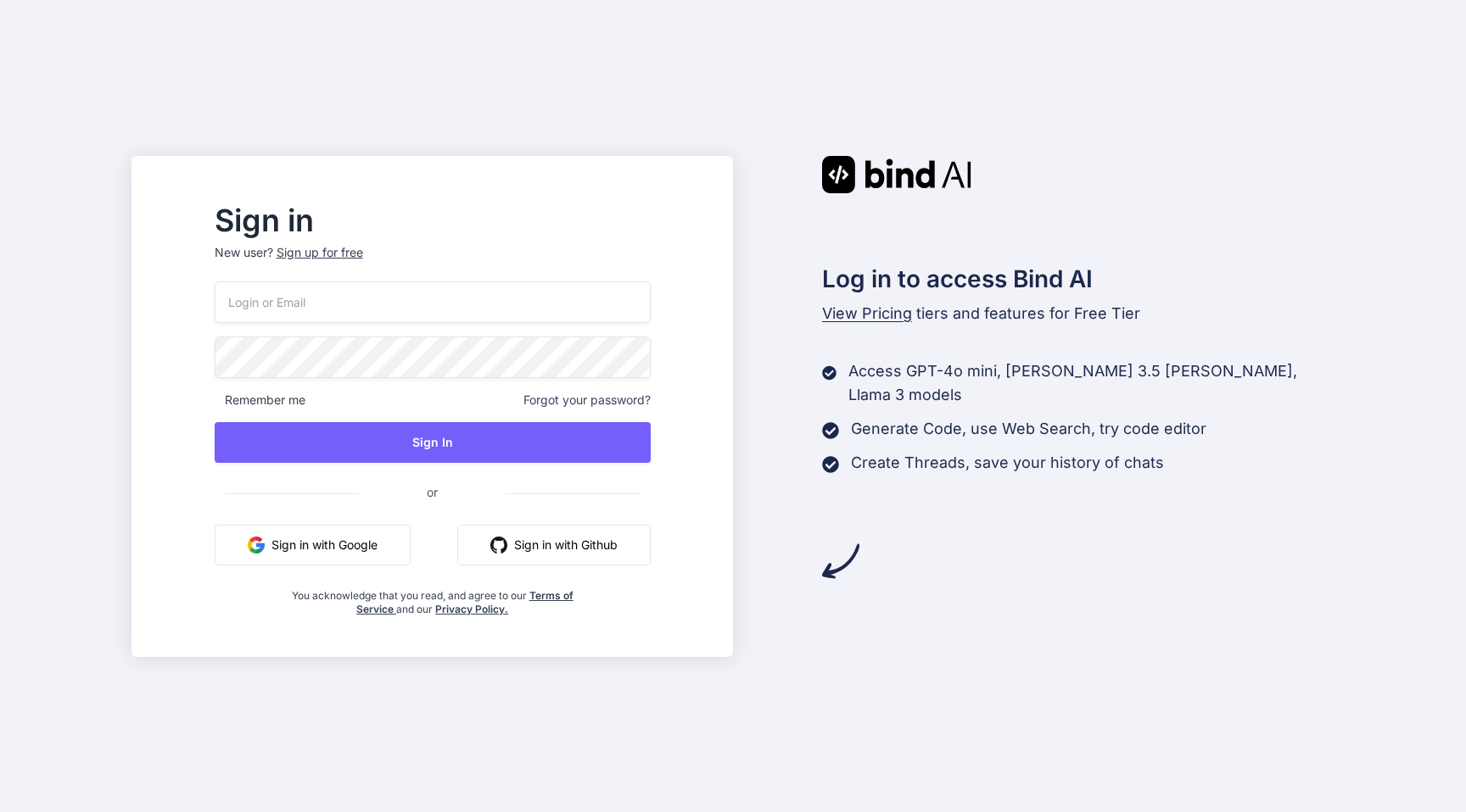
click at [374, 546] on button "Sign in with Google" at bounding box center [313, 545] width 196 height 41
